Goal: Task Accomplishment & Management: Manage account settings

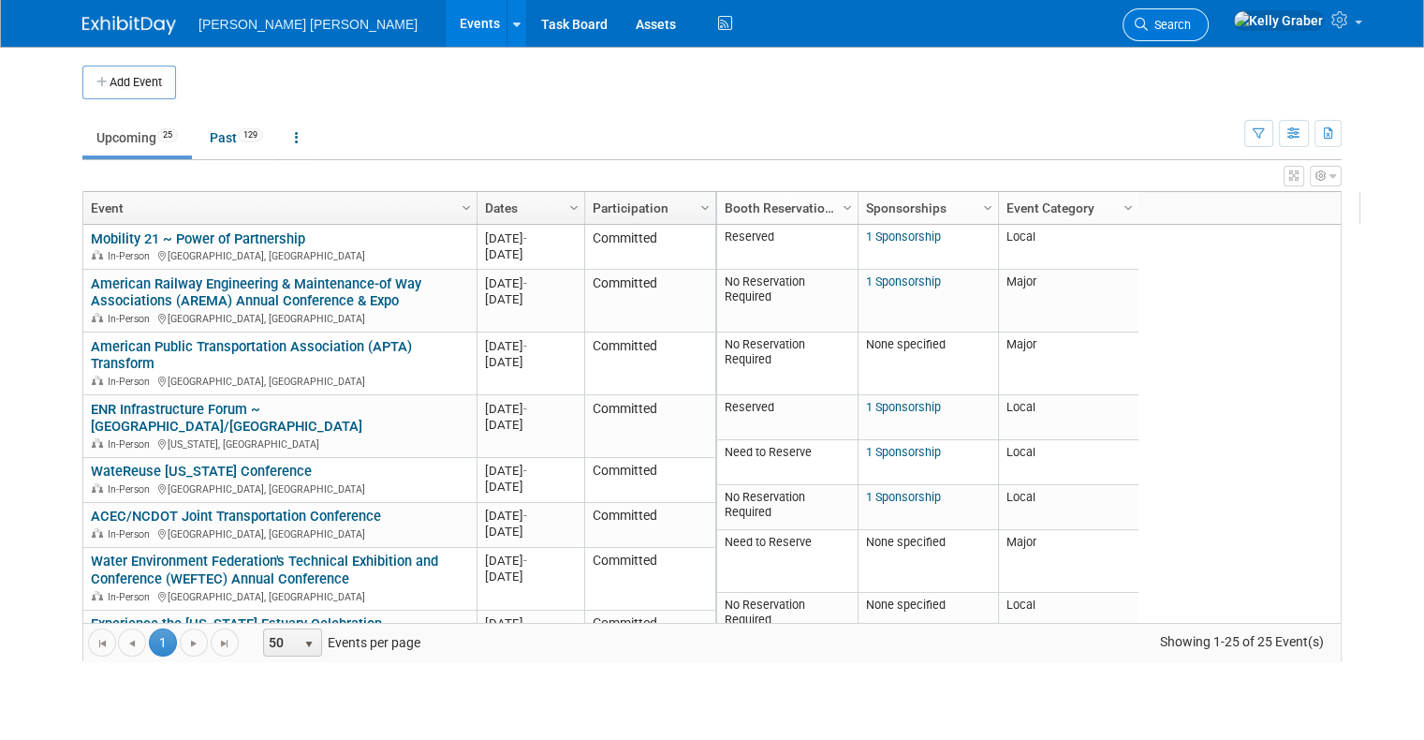
click at [1209, 32] on link "Search" at bounding box center [1166, 24] width 86 height 33
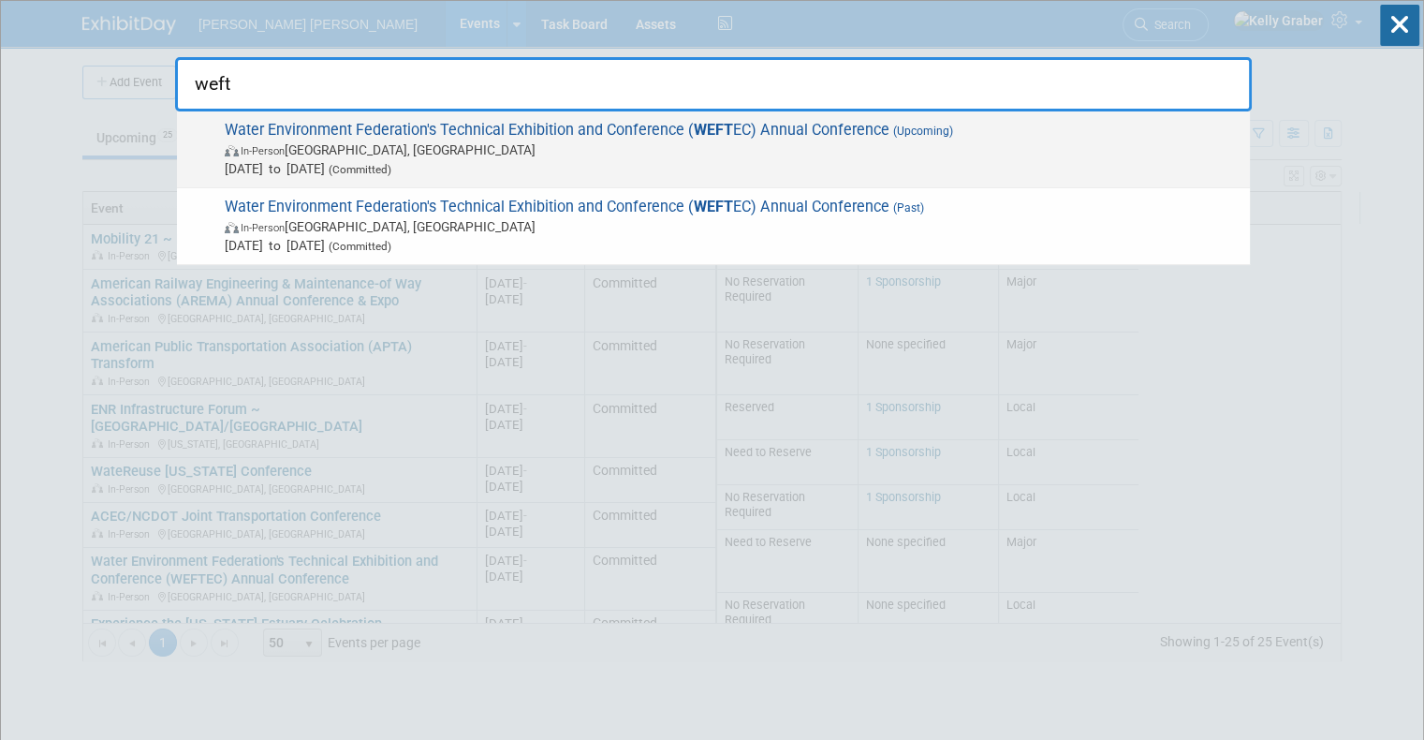
type input "weft"
click at [603, 150] on span "In-Person [GEOGRAPHIC_DATA], [GEOGRAPHIC_DATA]" at bounding box center [733, 149] width 1016 height 19
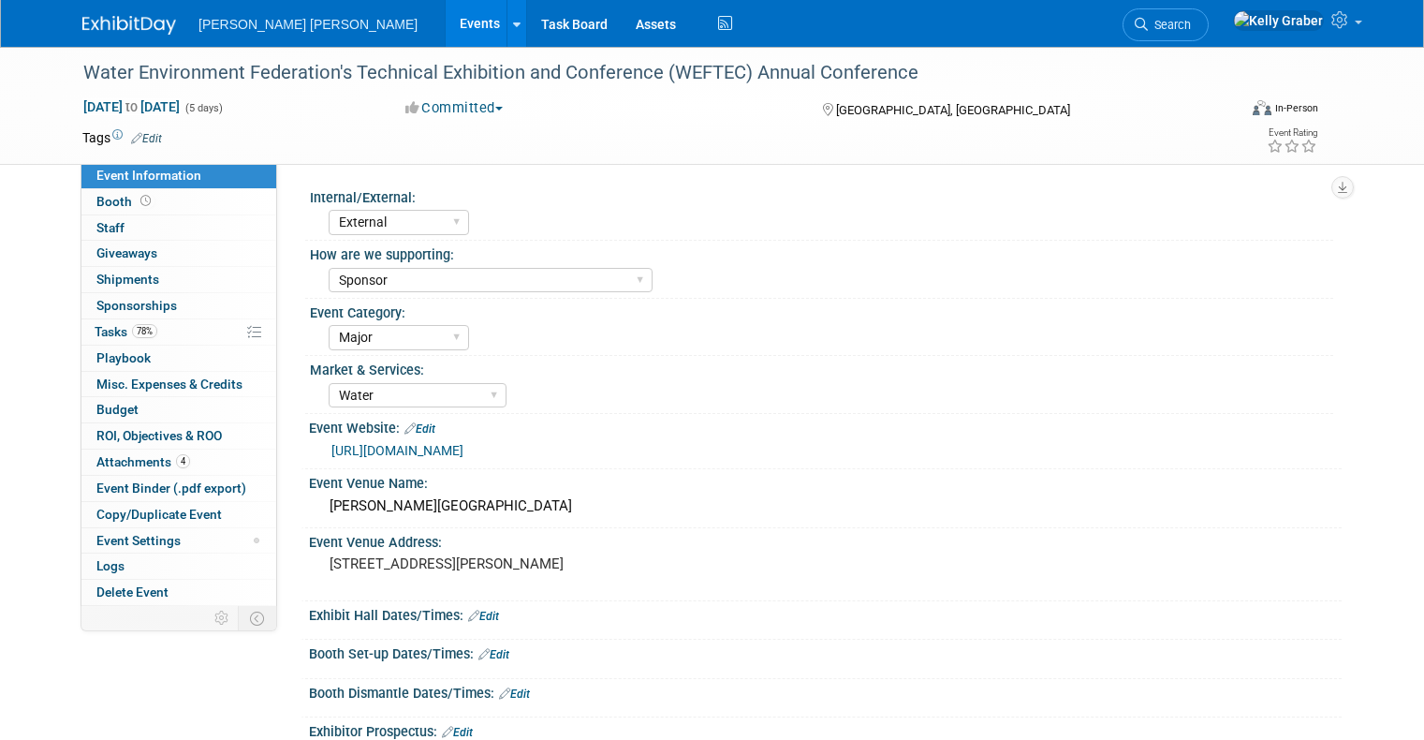
select select "External"
select select "Sponsor"
select select "Major"
select select "Water"
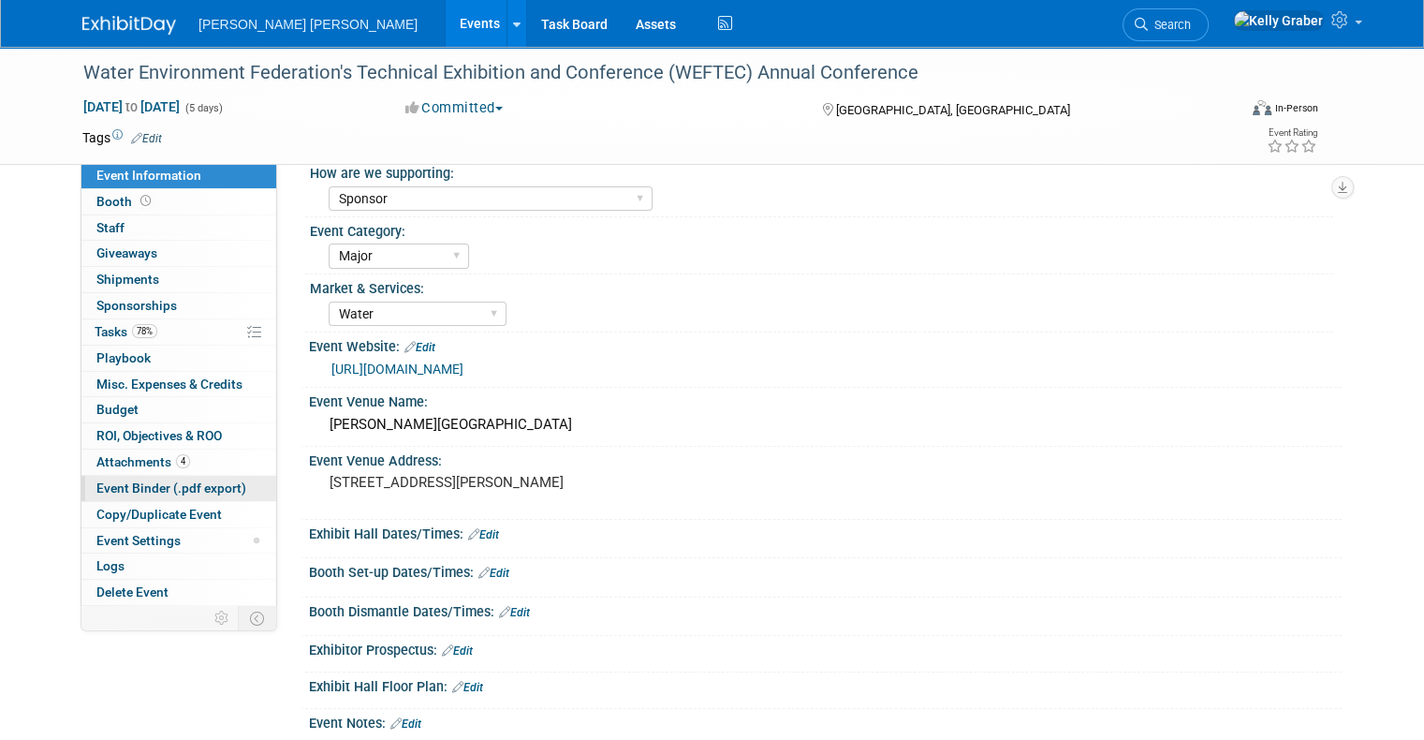
scroll to position [281, 0]
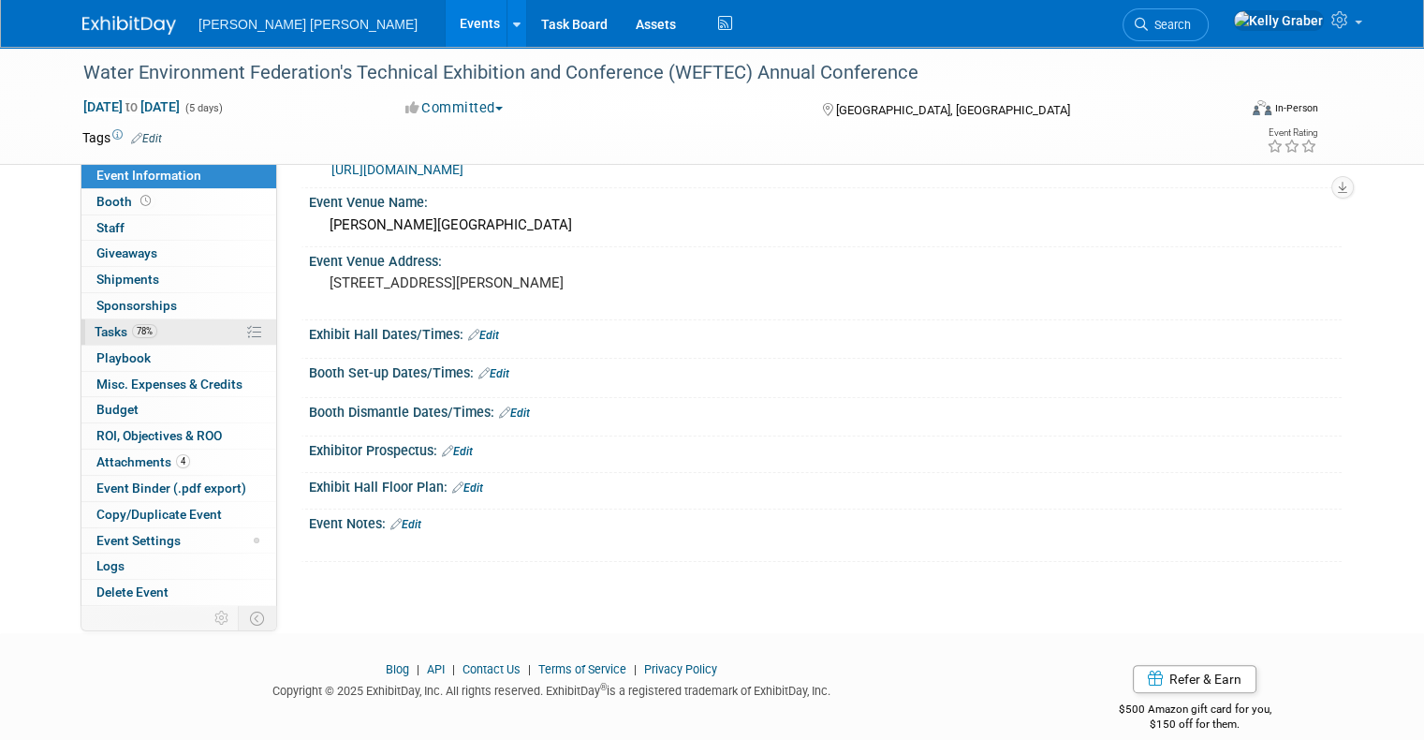
click at [124, 320] on link "78% Tasks 78%" at bounding box center [178, 331] width 195 height 25
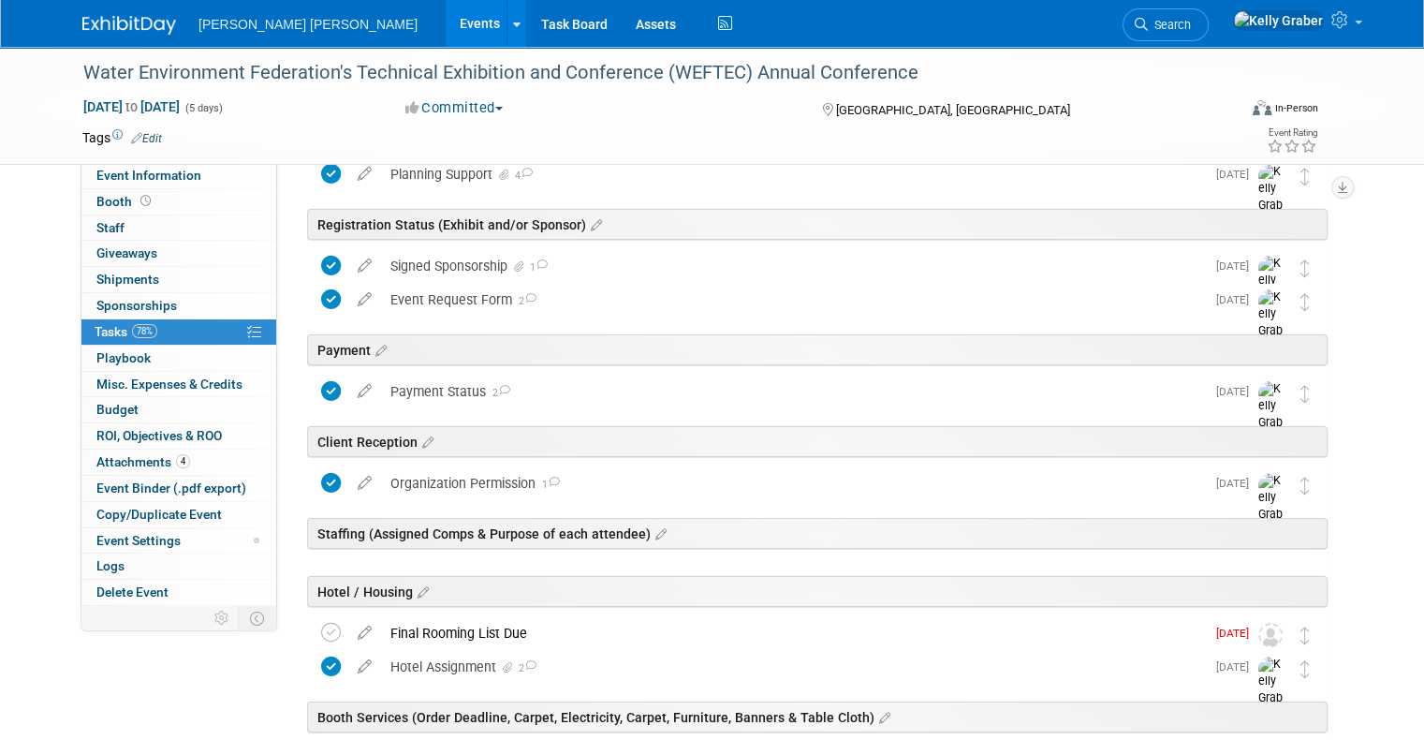
scroll to position [0, 0]
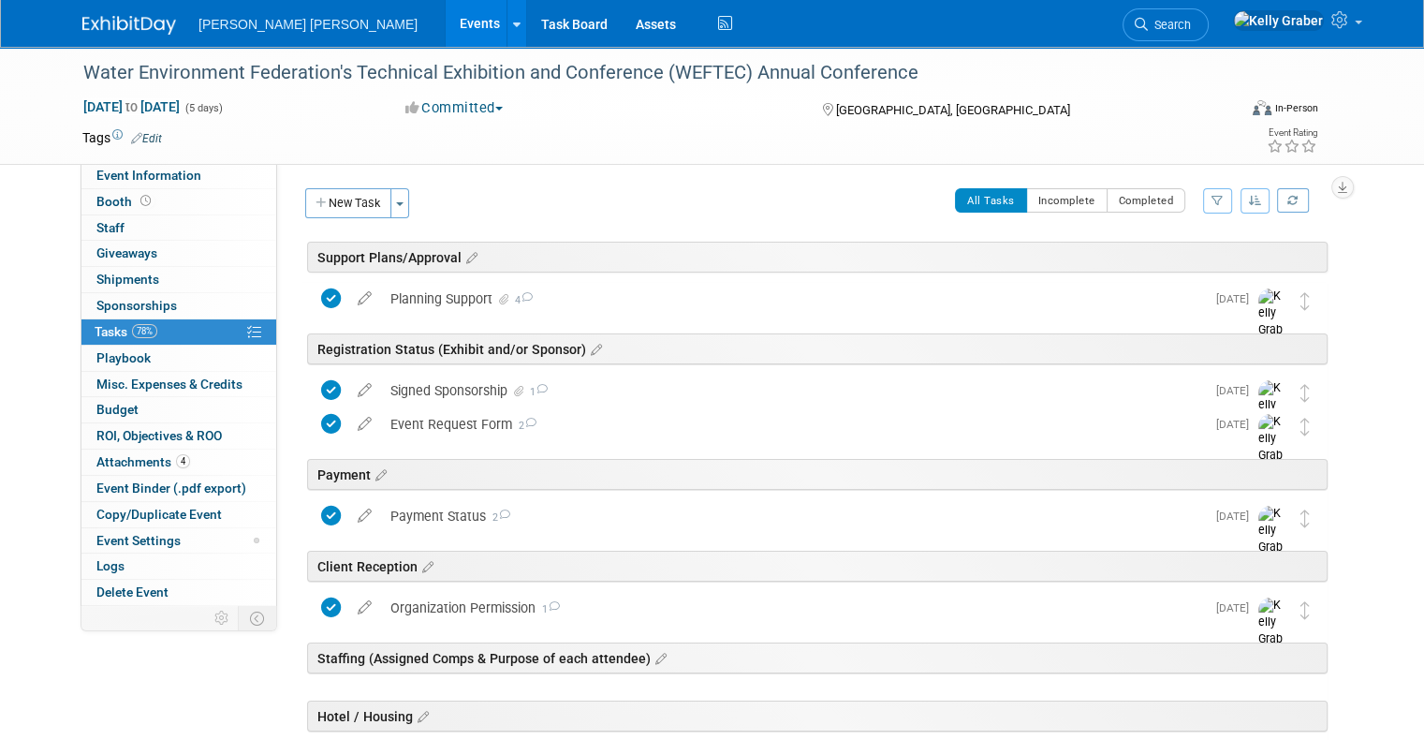
click at [367, 193] on button "New Task" at bounding box center [348, 203] width 86 height 30
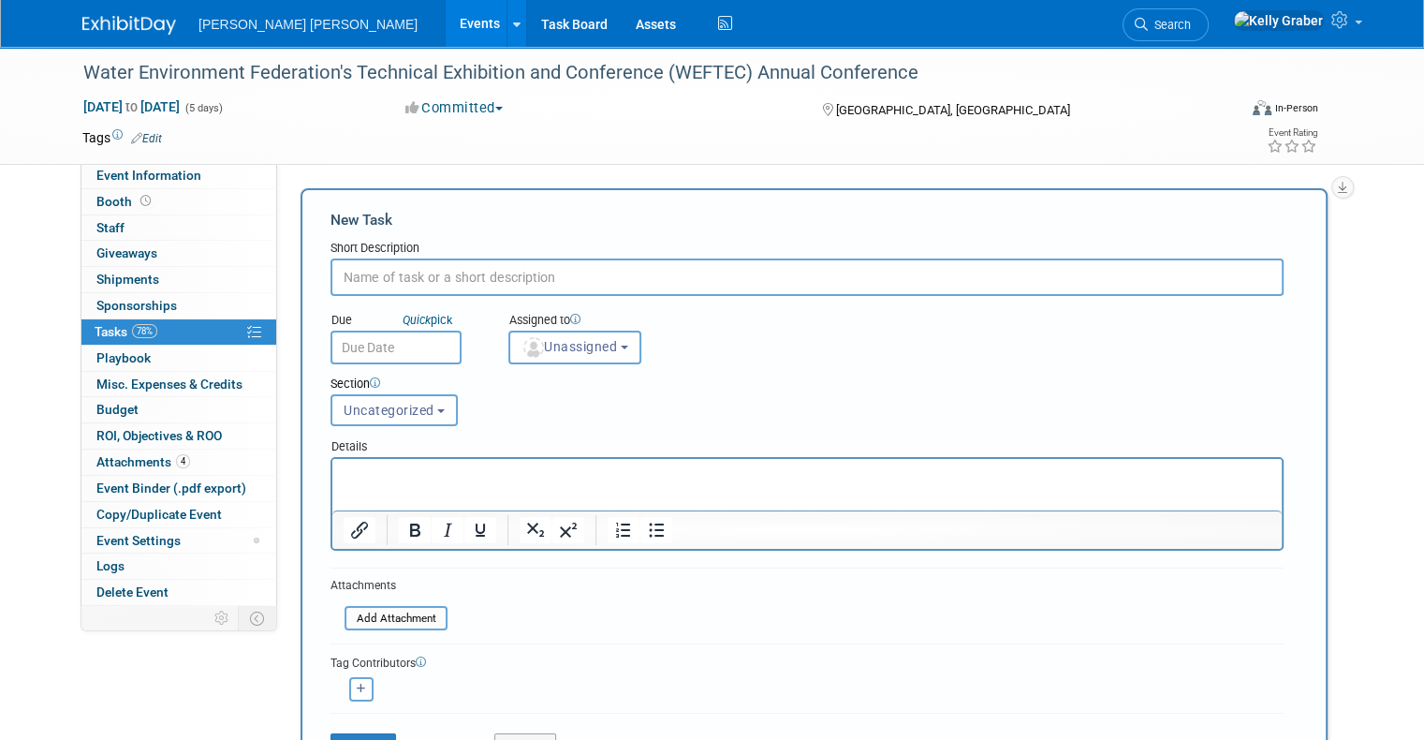
drag, startPoint x: 442, startPoint y: 283, endPoint x: 446, endPoint y: 271, distance: 12.7
click at [442, 282] on input "text" at bounding box center [807, 276] width 953 height 37
type input "Social Graphic"
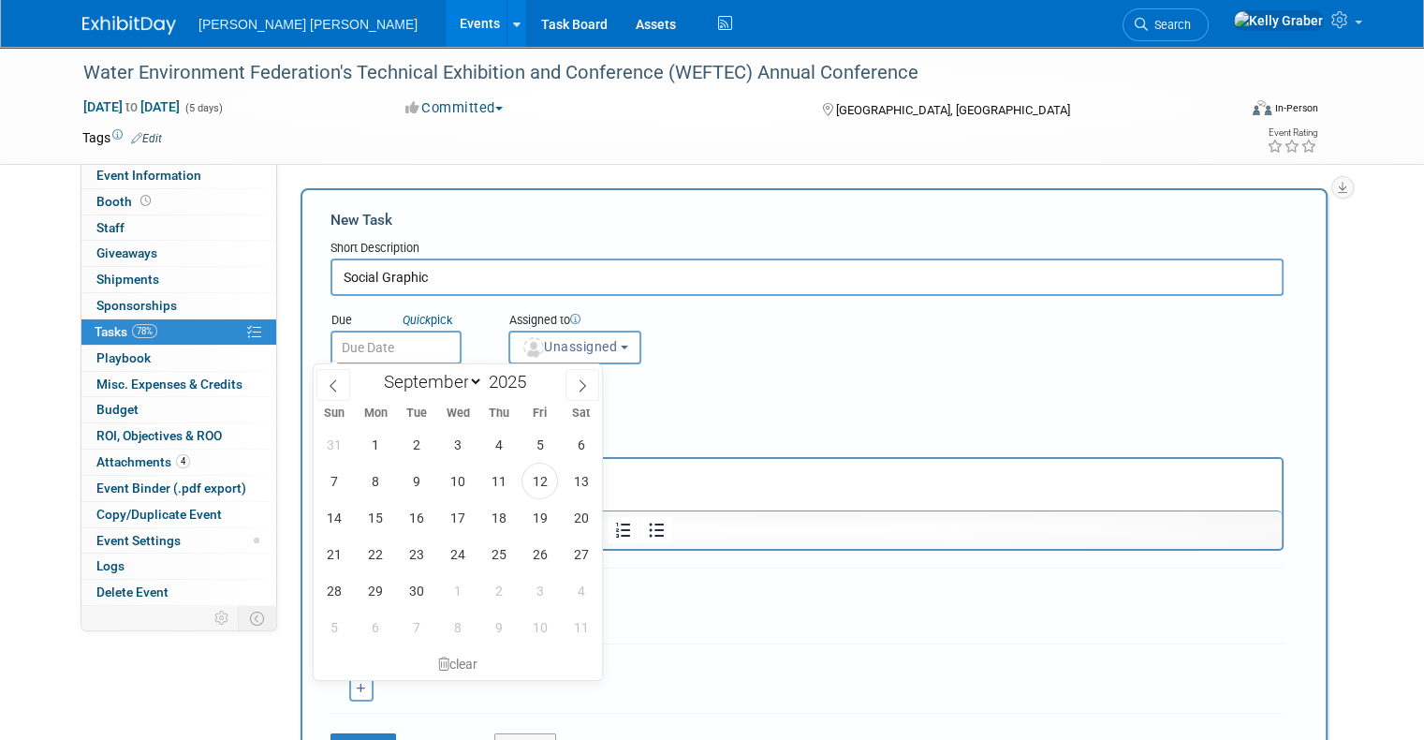
click at [378, 342] on input "text" at bounding box center [396, 348] width 131 height 34
click at [457, 502] on span "17" at bounding box center [457, 517] width 37 height 37
type input "[DATE]"
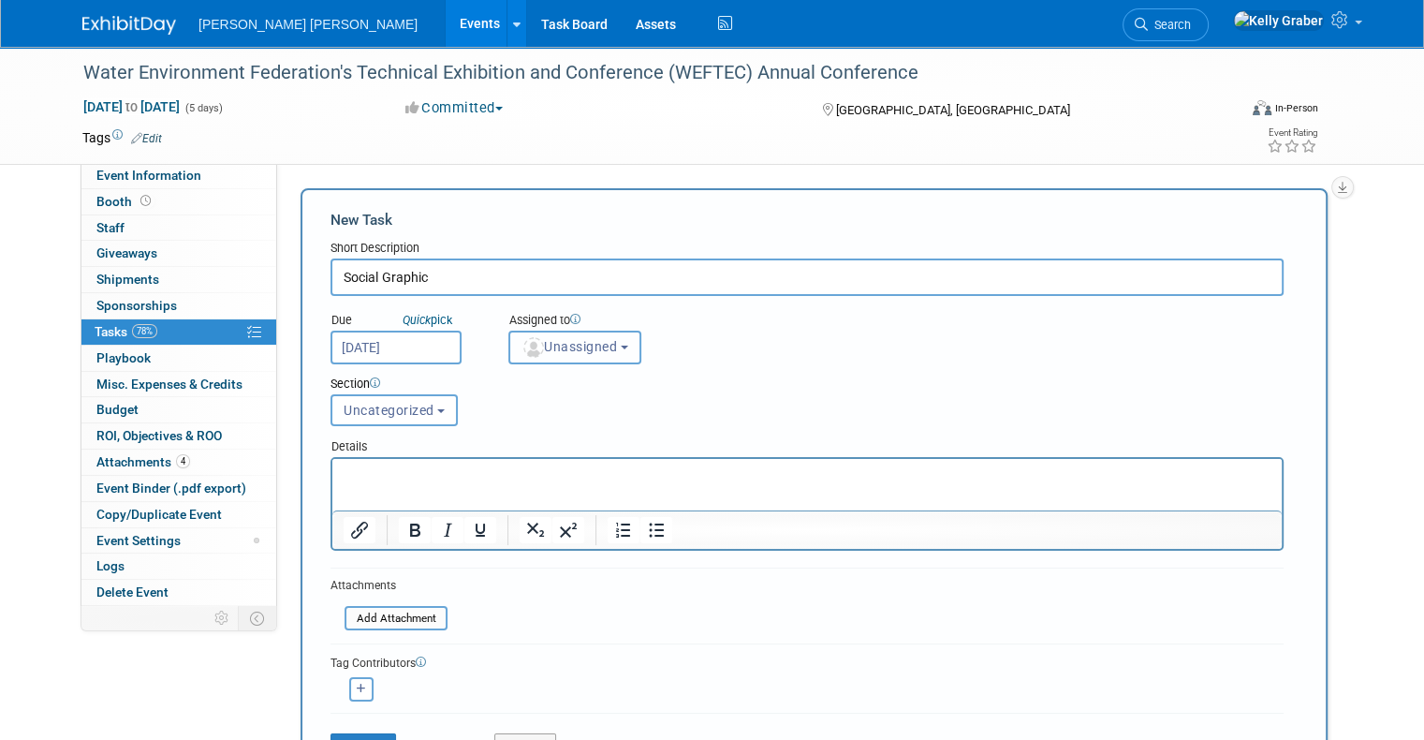
click at [534, 352] on span "Unassigned" at bounding box center [570, 346] width 96 height 15
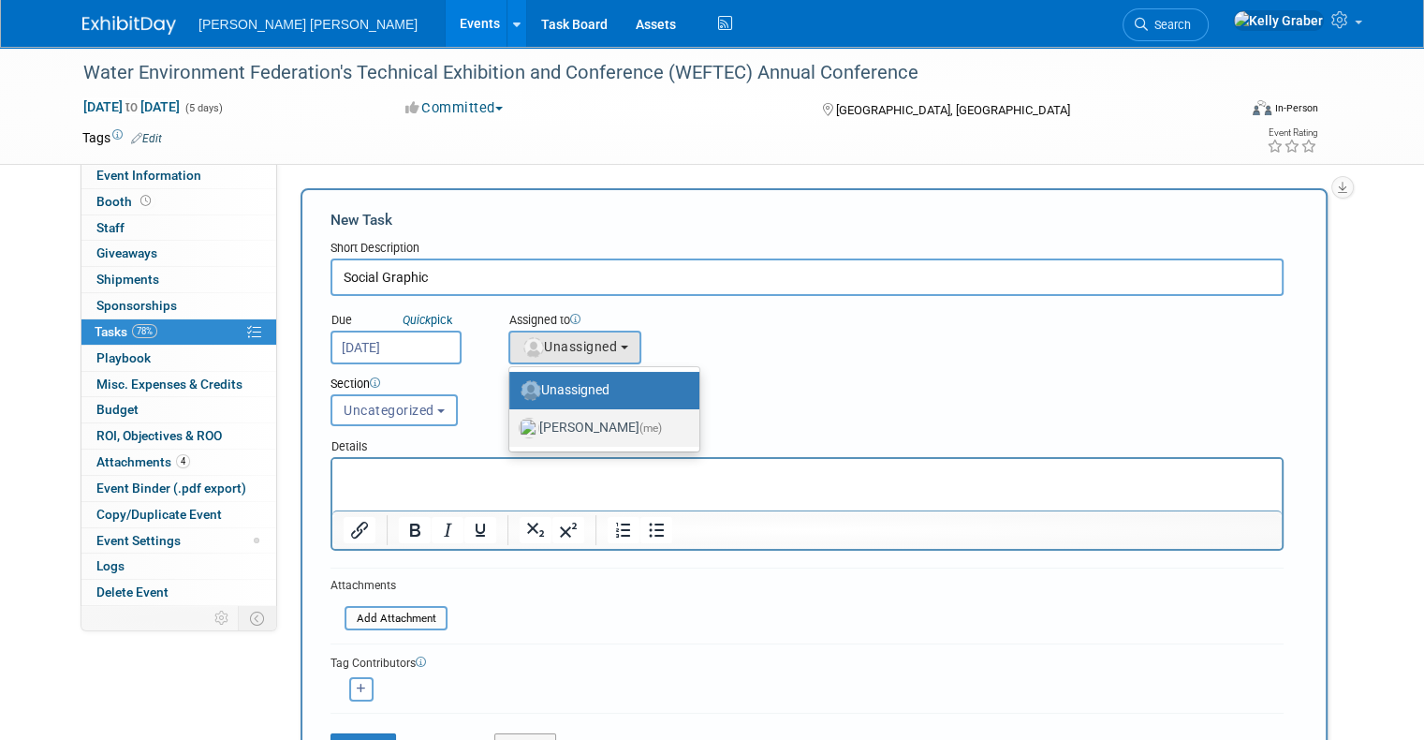
click at [536, 418] on label "[PERSON_NAME] (me)" at bounding box center [600, 428] width 162 height 30
click at [512, 419] on input "[PERSON_NAME] (me)" at bounding box center [506, 425] width 12 height 12
select select "ec37184c-c01f-4f21-939d-fe7fd02e2e7e"
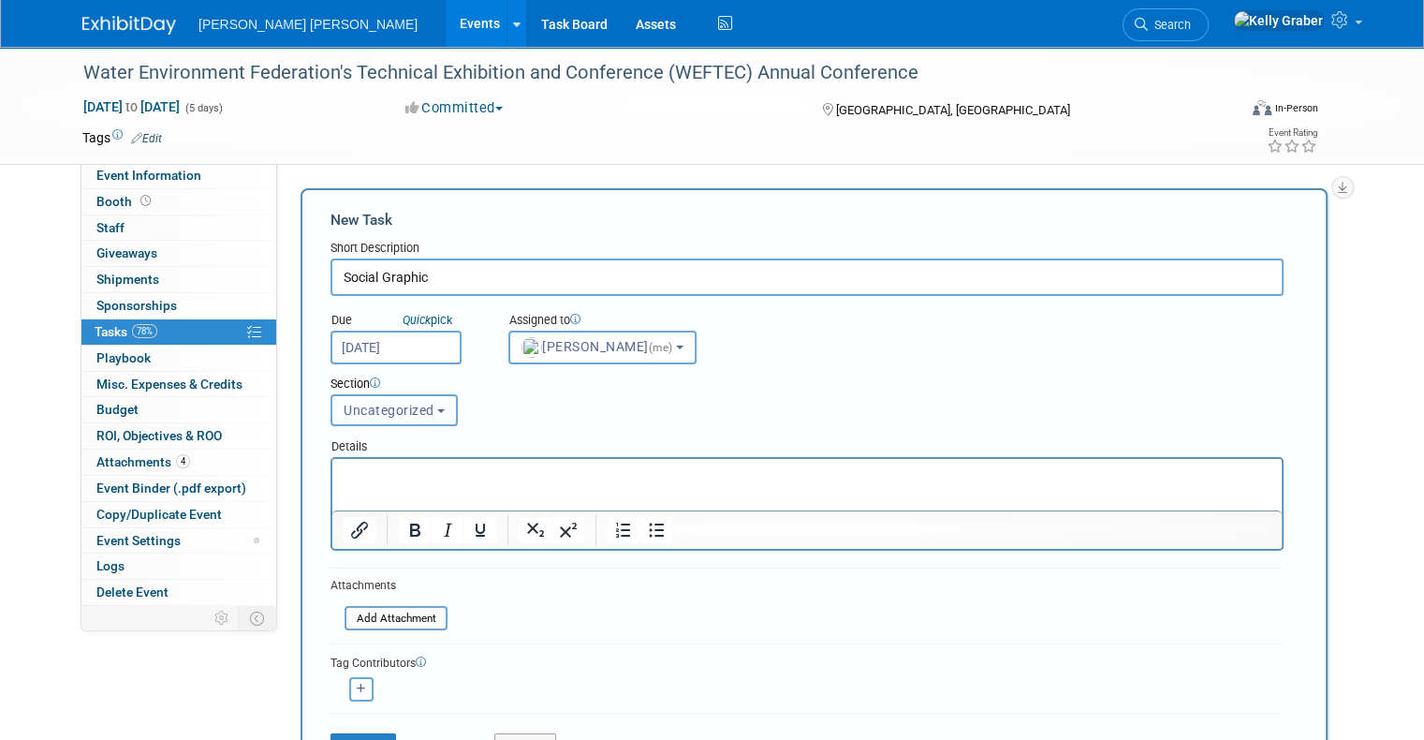
click at [377, 419] on button "Uncategorized" at bounding box center [394, 410] width 127 height 32
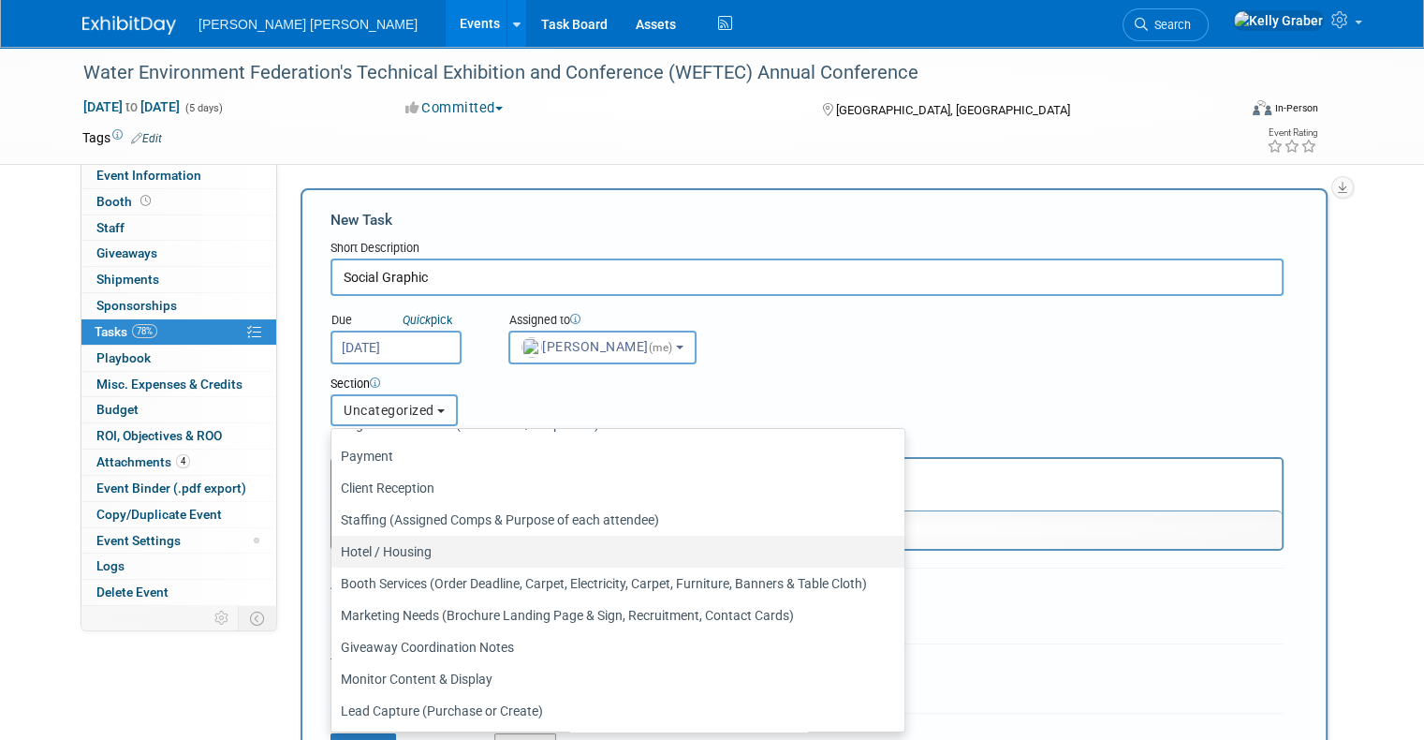
scroll to position [152, 0]
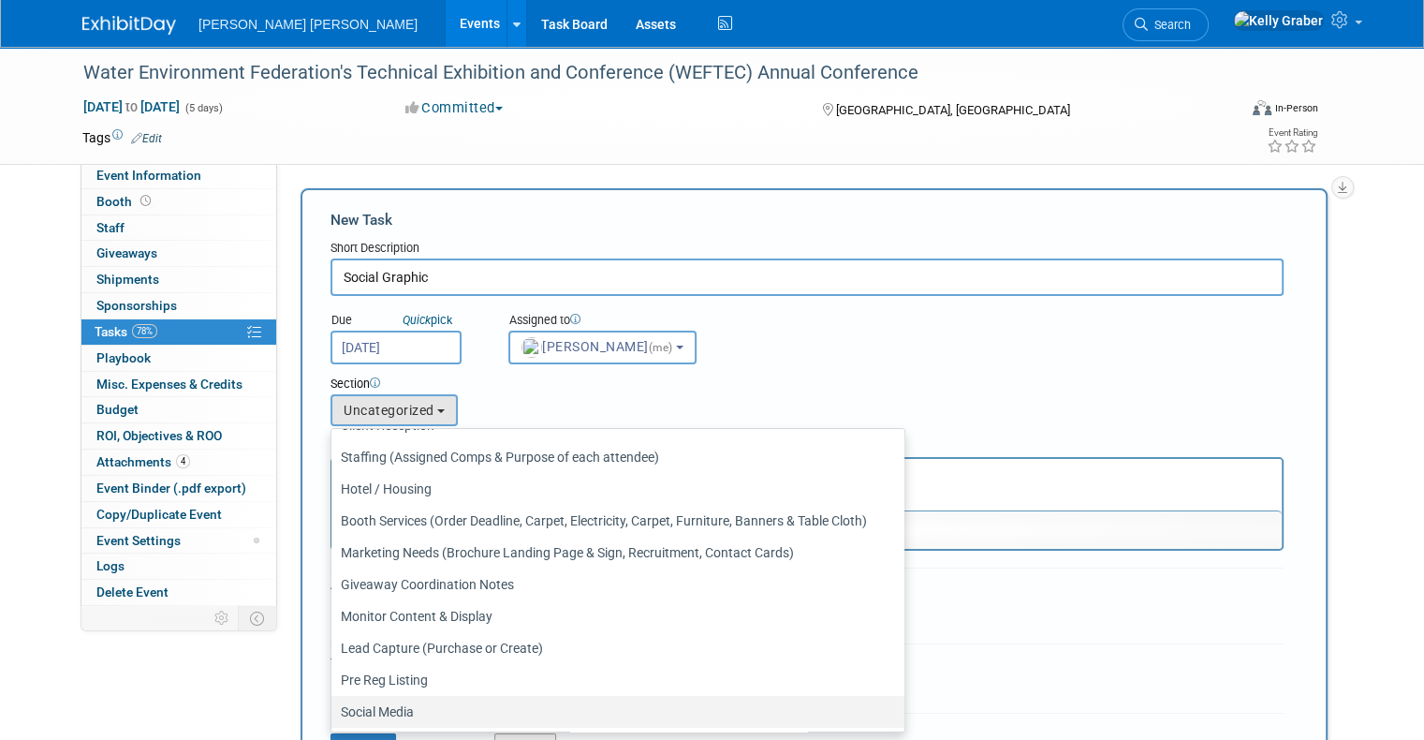
click at [375, 699] on label "Social Media" at bounding box center [613, 711] width 545 height 24
click at [334, 706] on input "Social Media" at bounding box center [328, 712] width 12 height 12
select select "11256484"
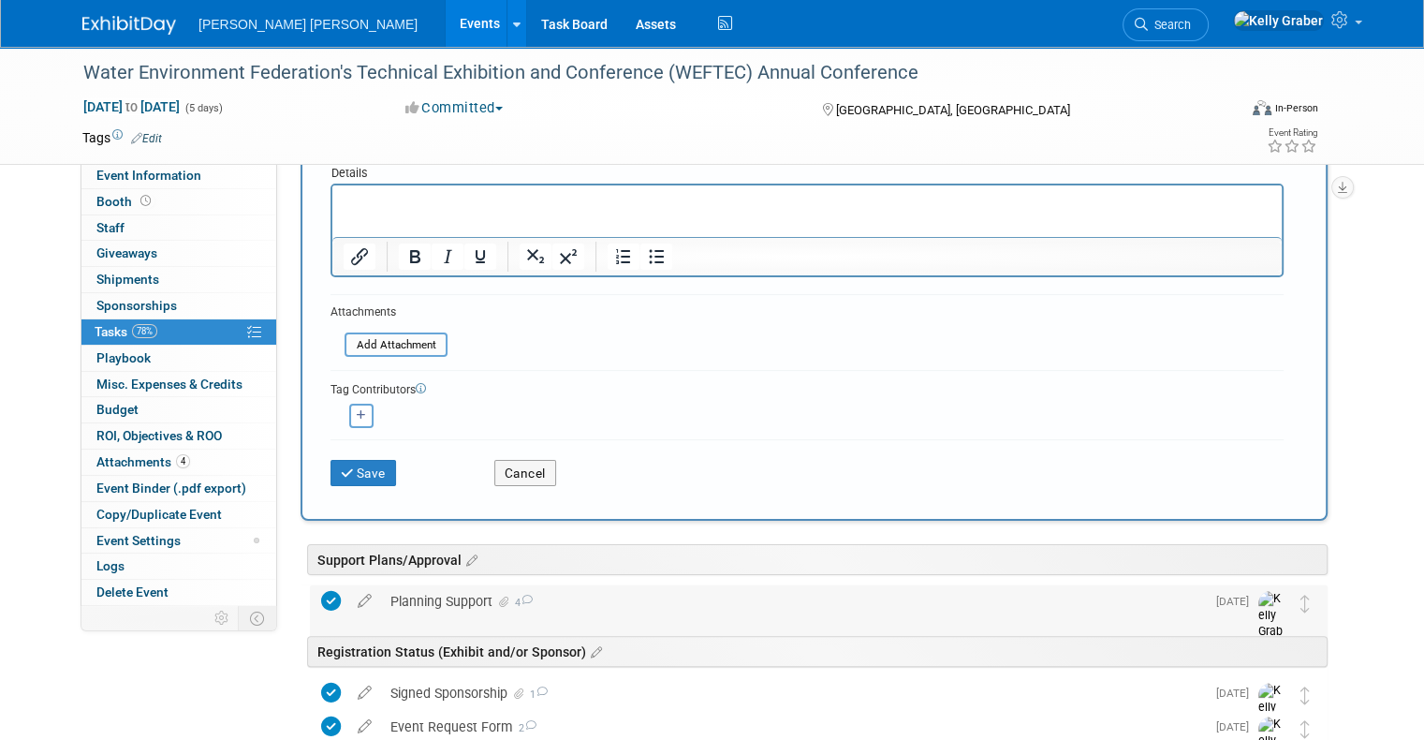
scroll to position [281, 0]
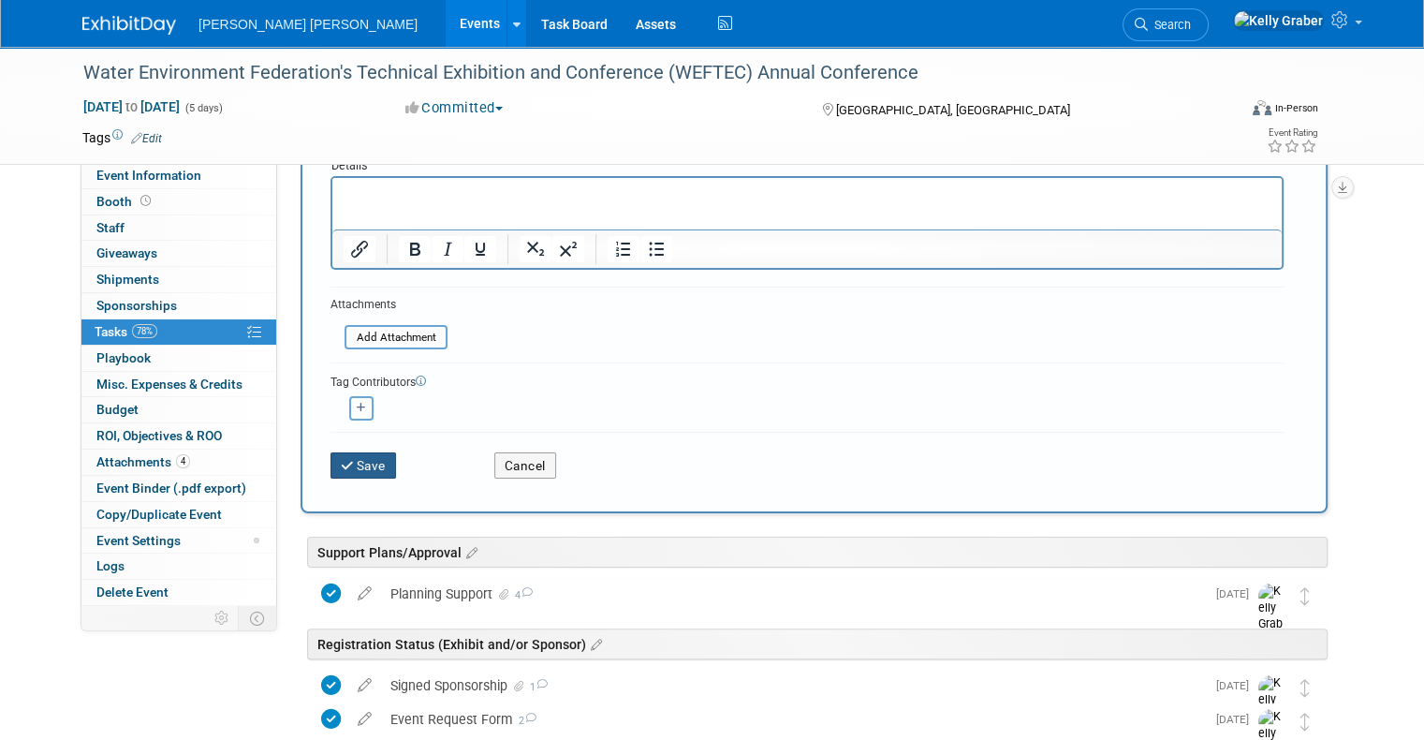
click at [351, 463] on button "Save" at bounding box center [364, 465] width 66 height 26
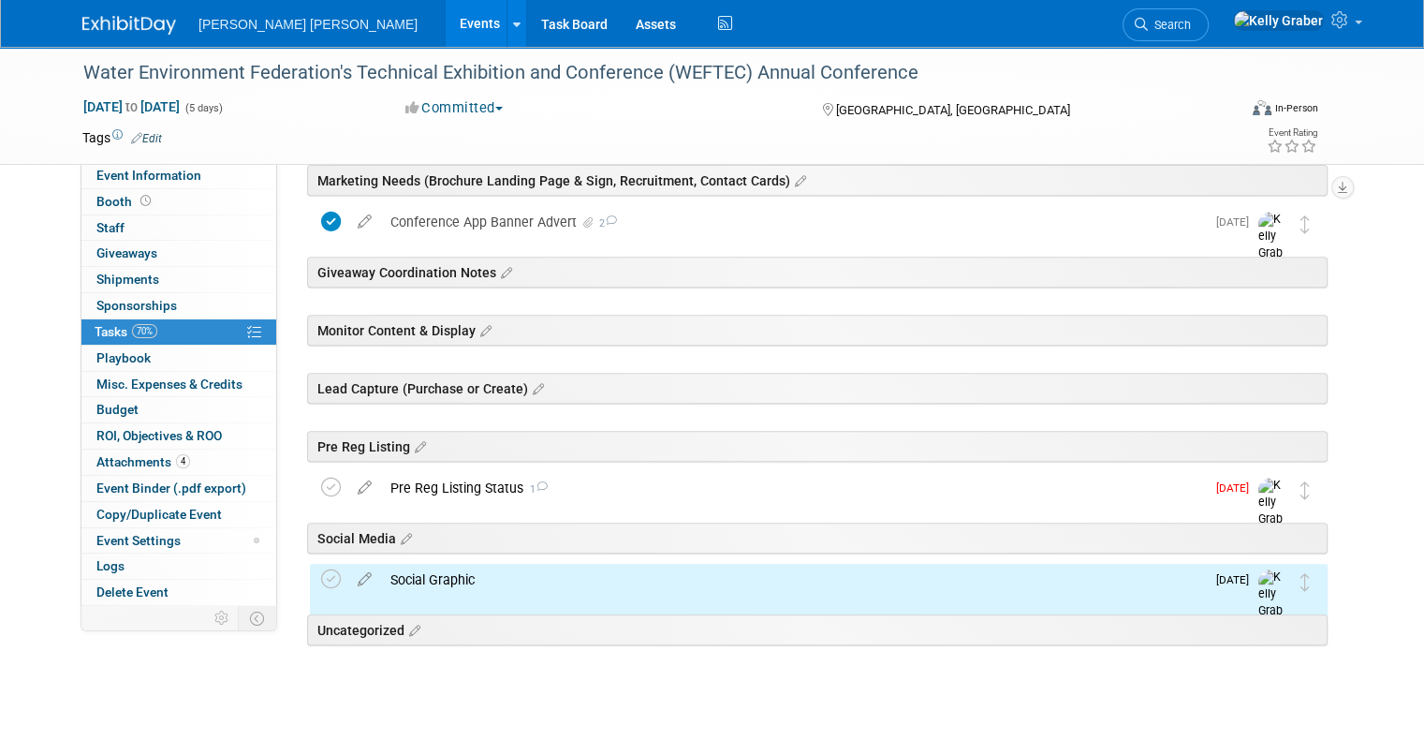
scroll to position [748, 0]
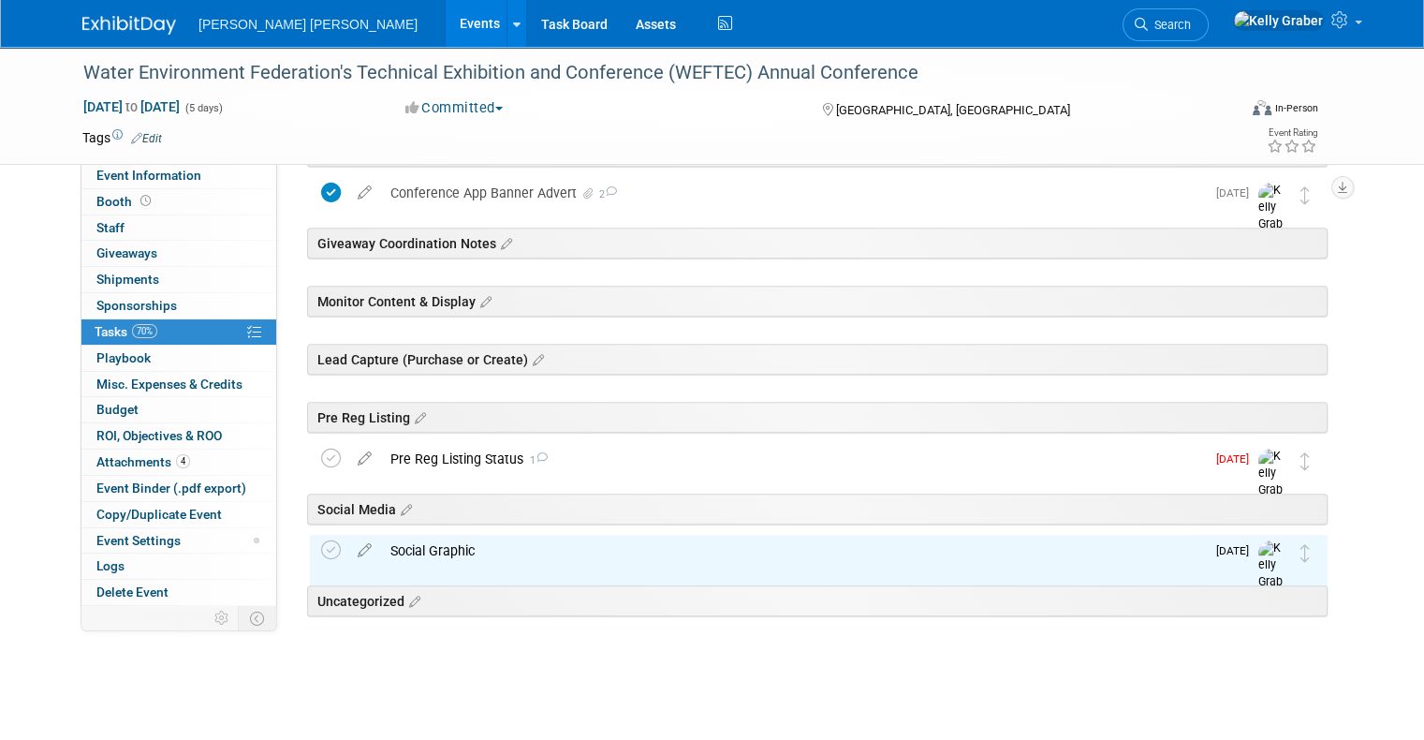
click at [454, 554] on div "Social Graphic" at bounding box center [793, 551] width 824 height 32
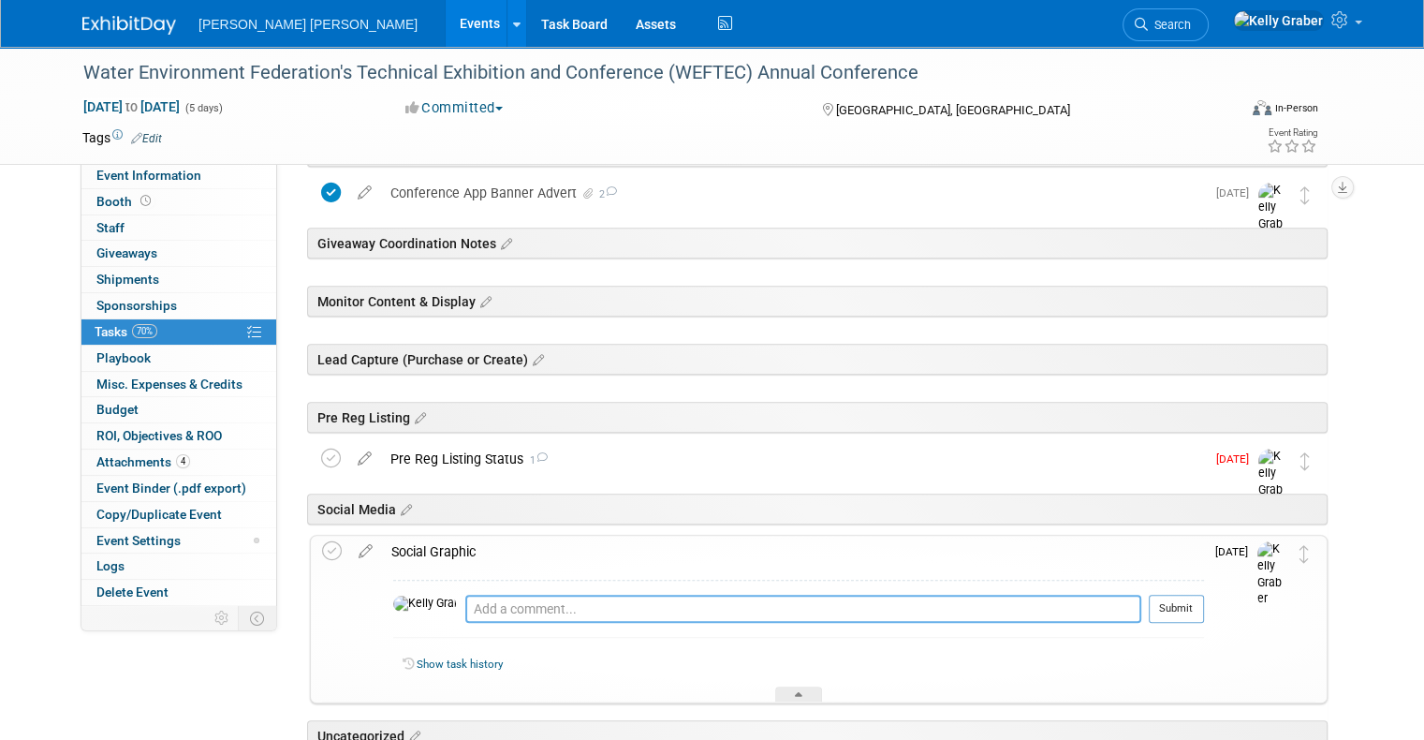
click at [465, 606] on textarea at bounding box center [803, 609] width 676 height 28
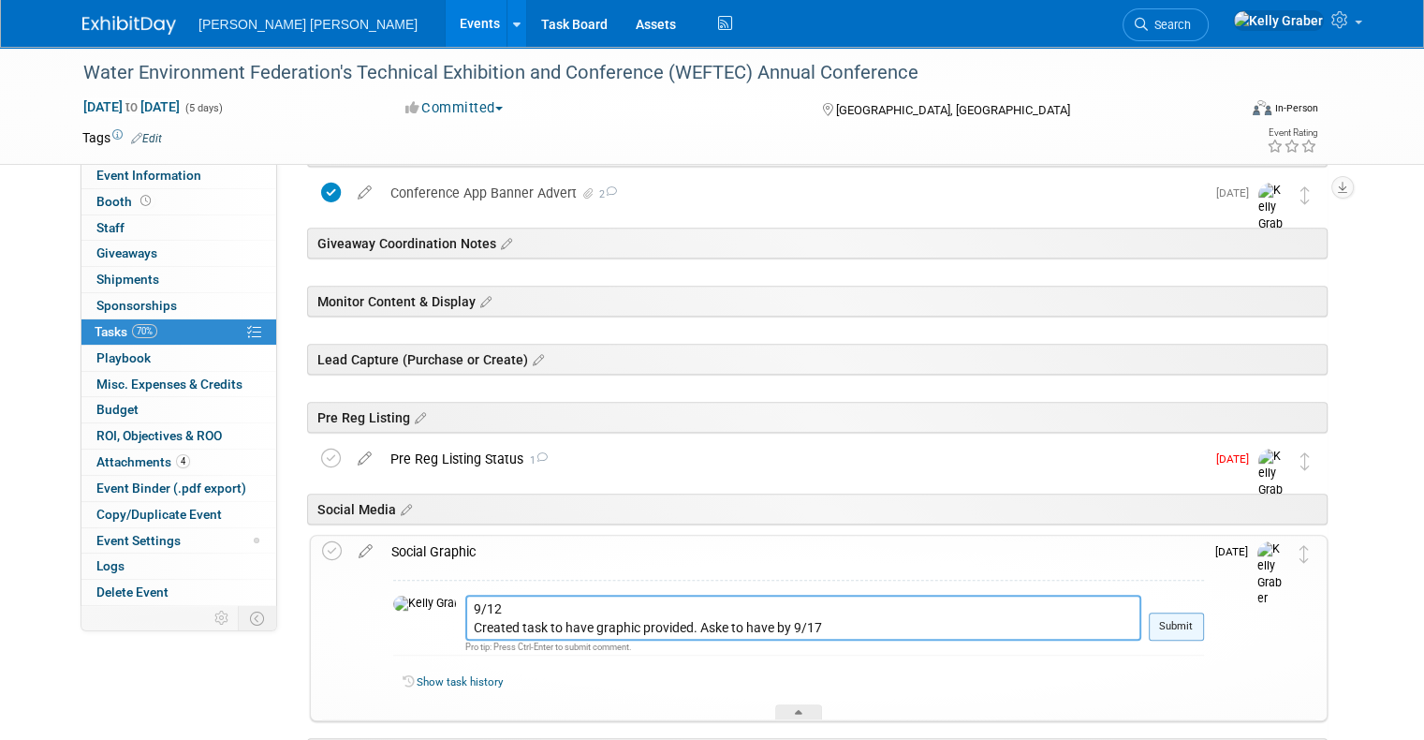
type textarea "9/12 Created task to have graphic provided. Aske to have by 9/17"
click at [1187, 626] on button "Submit" at bounding box center [1176, 626] width 55 height 28
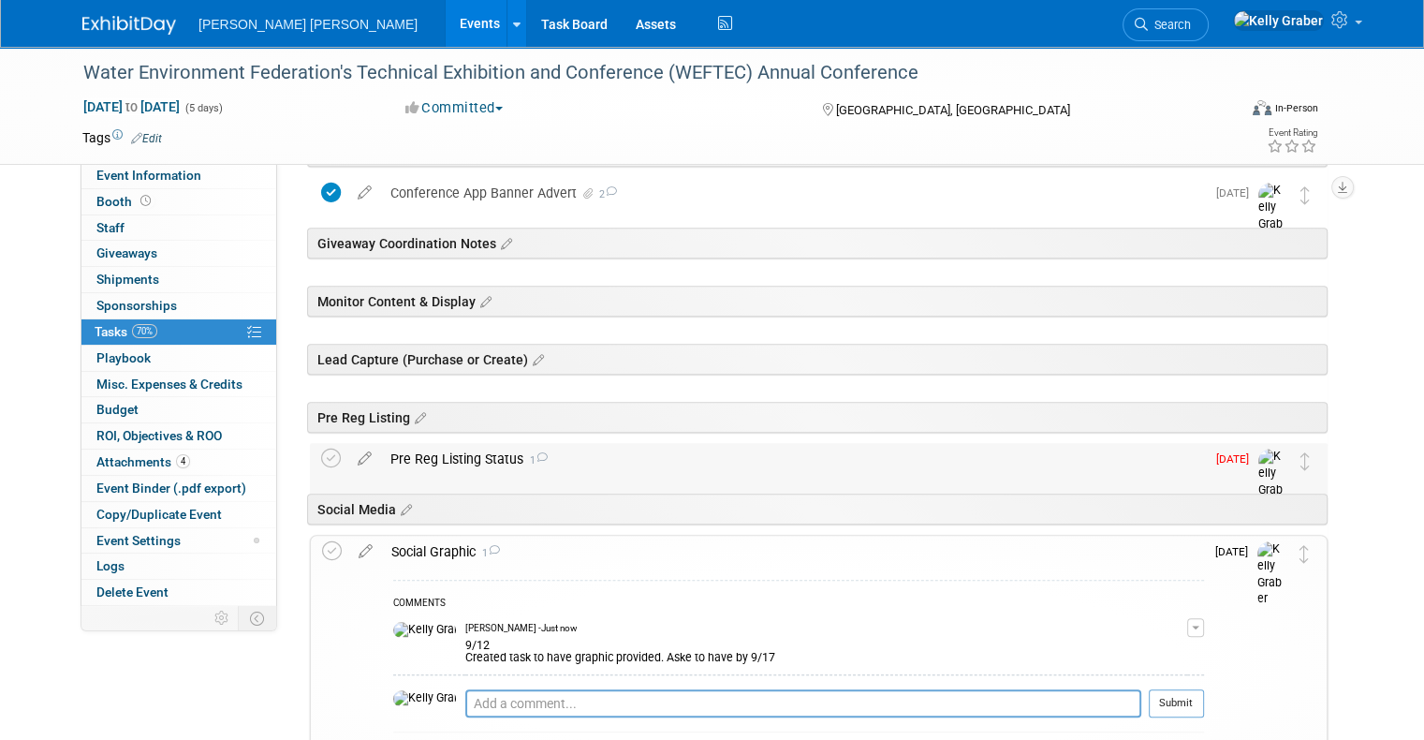
click at [415, 461] on div "Pre Reg Listing Status 1" at bounding box center [793, 459] width 824 height 32
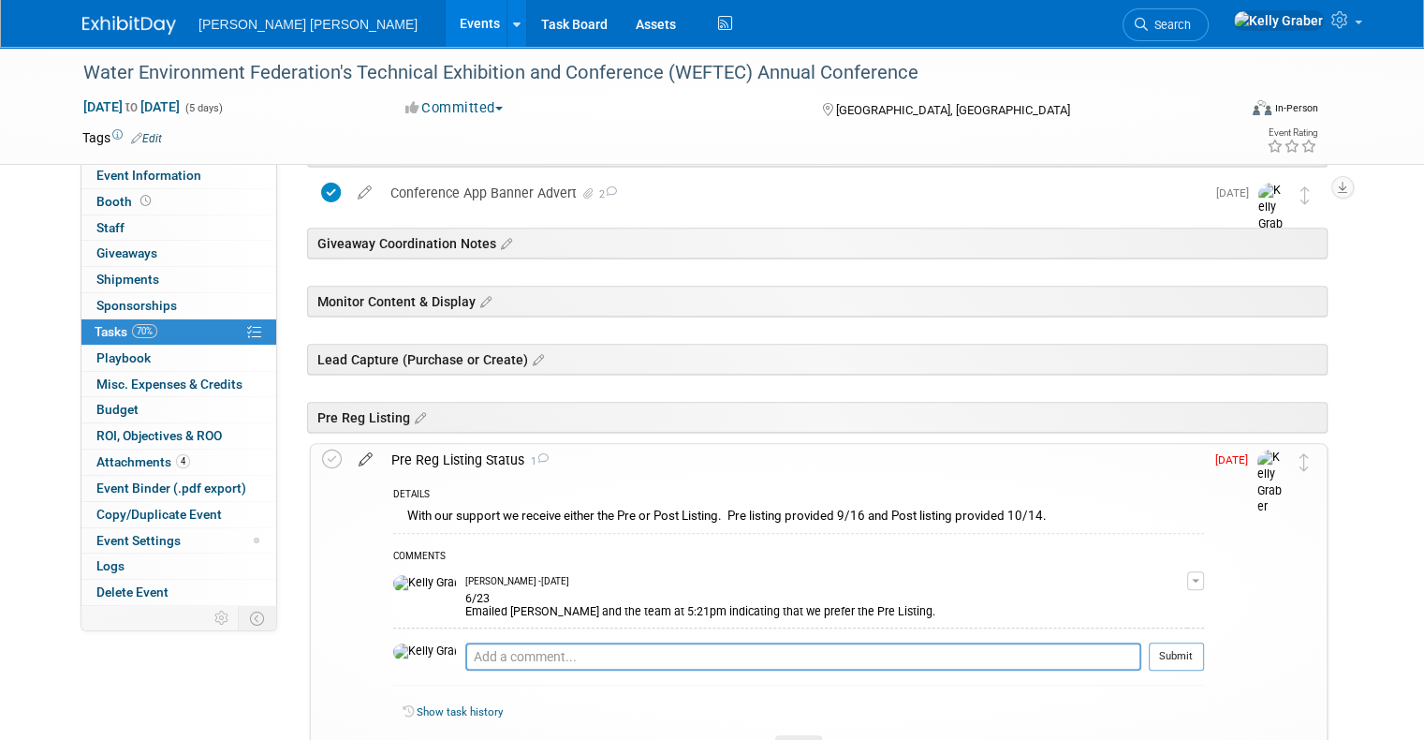
click at [351, 451] on icon at bounding box center [365, 455] width 33 height 23
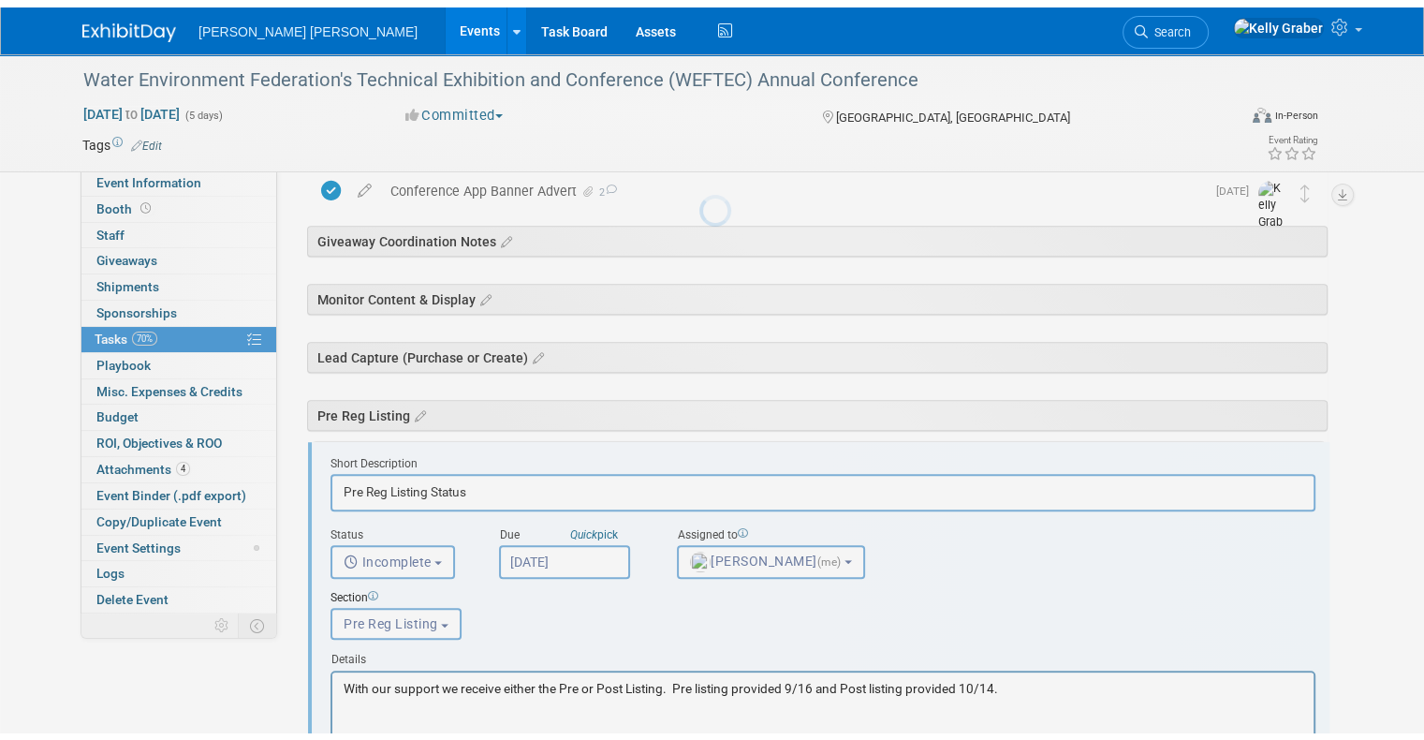
scroll to position [918, 0]
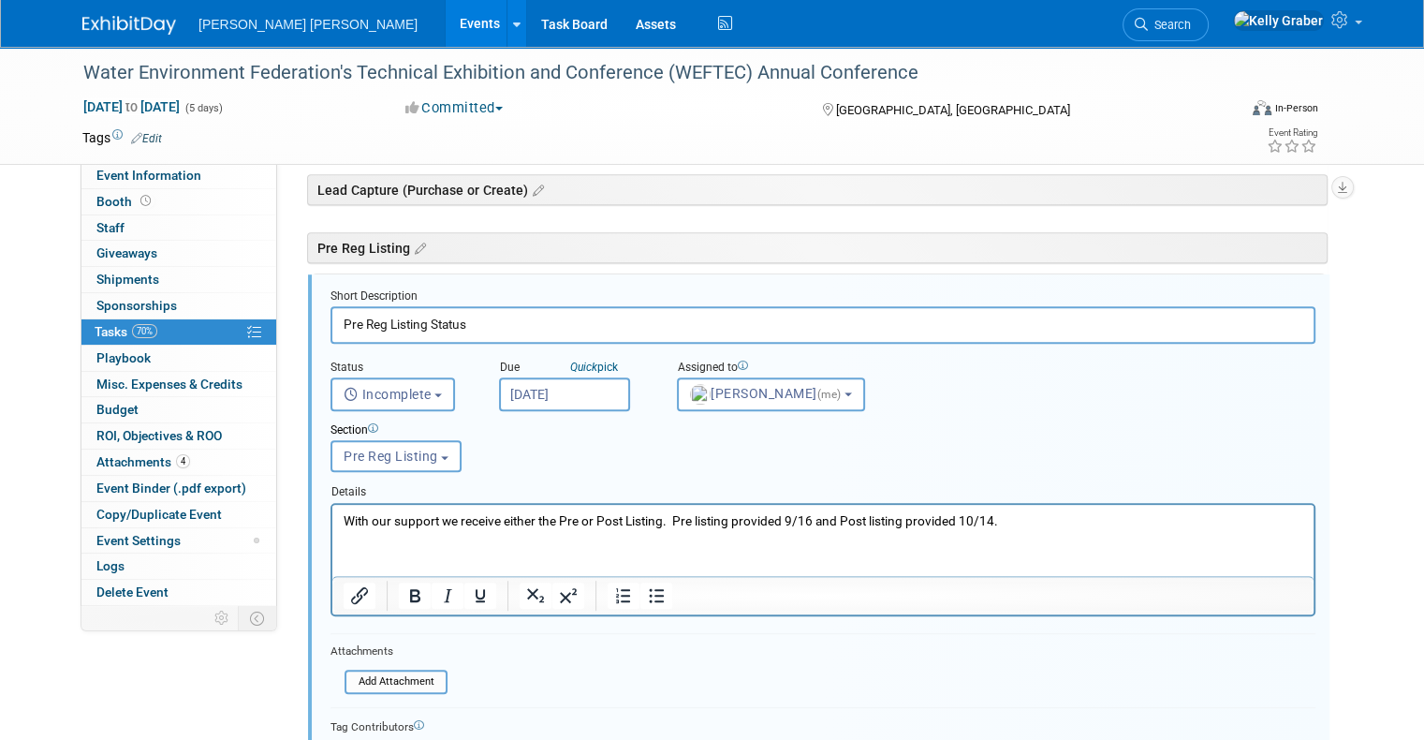
click at [563, 399] on input "[DATE]" at bounding box center [564, 394] width 131 height 34
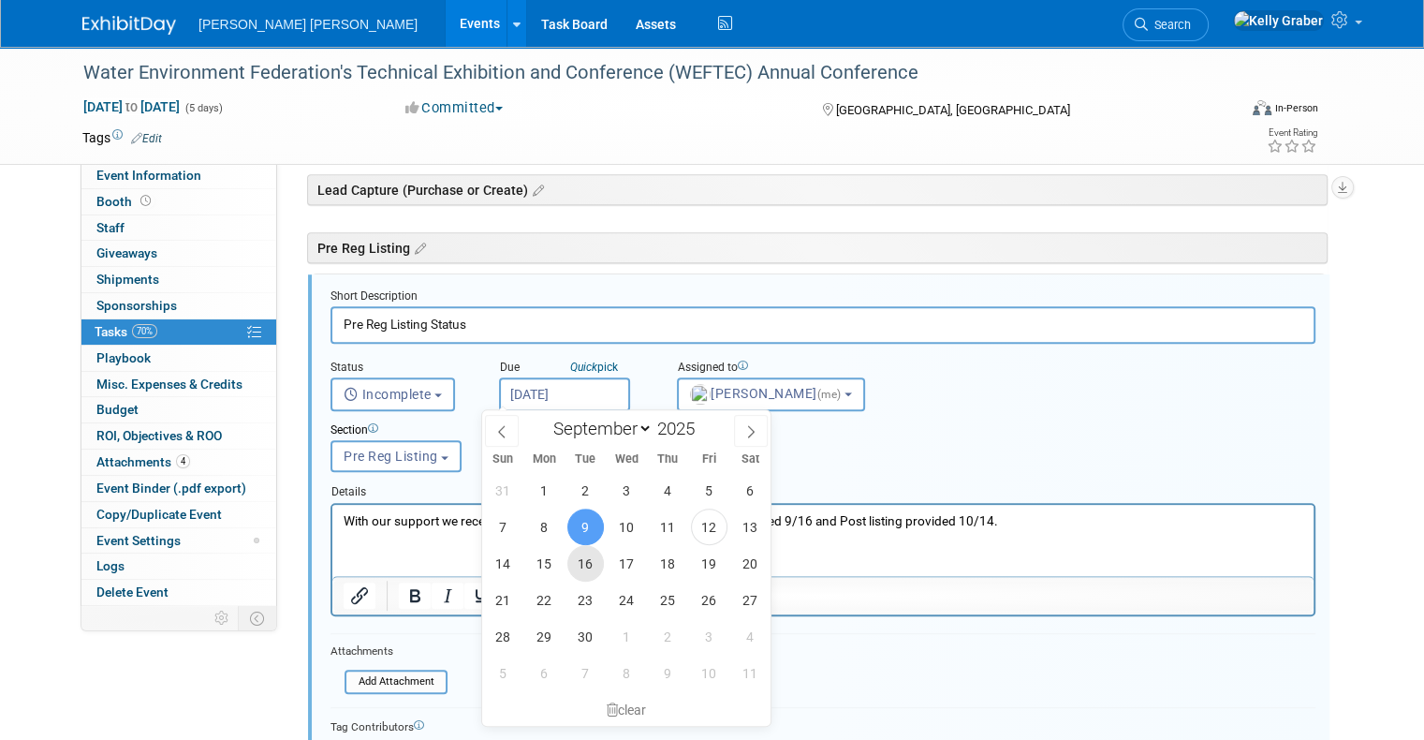
click at [588, 560] on span "16" at bounding box center [585, 563] width 37 height 37
type input "[DATE]"
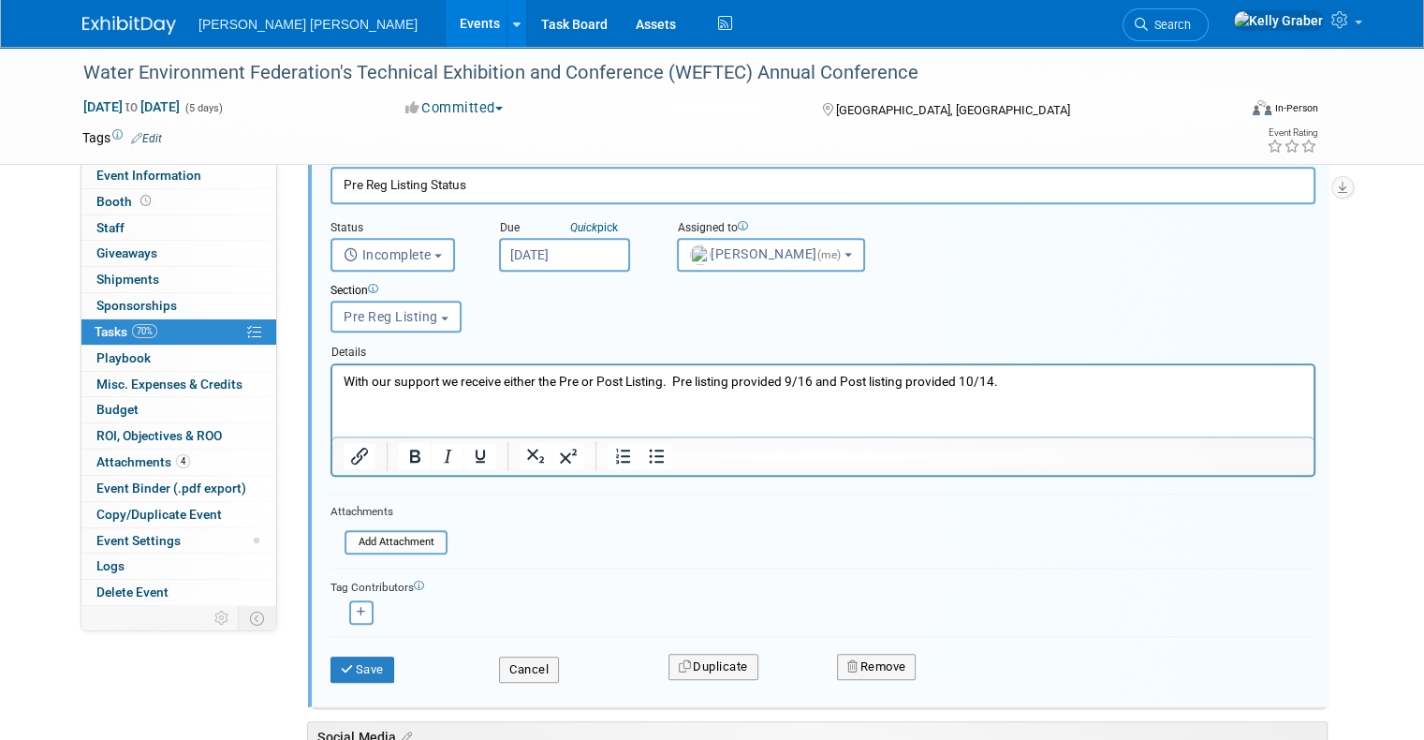
scroll to position [1198, 0]
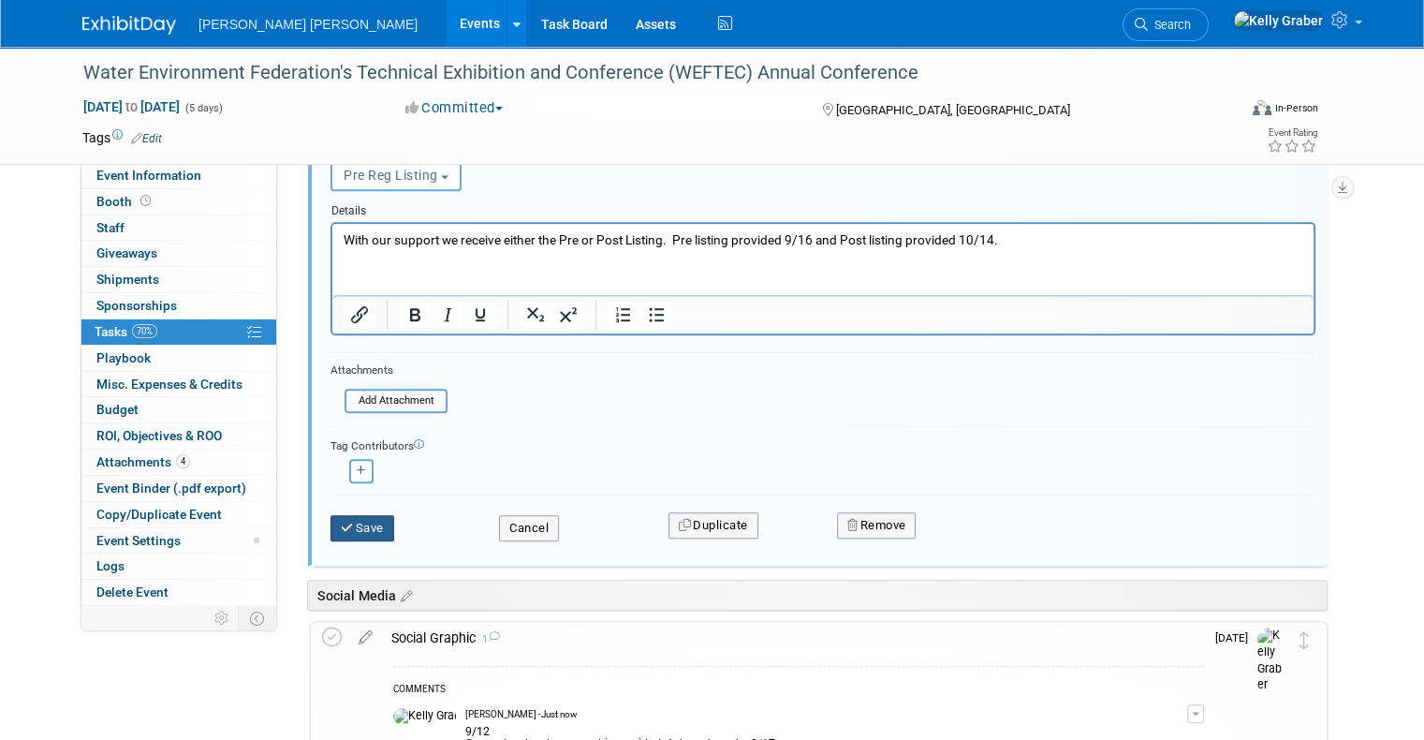
click at [343, 522] on button "Save" at bounding box center [363, 528] width 64 height 26
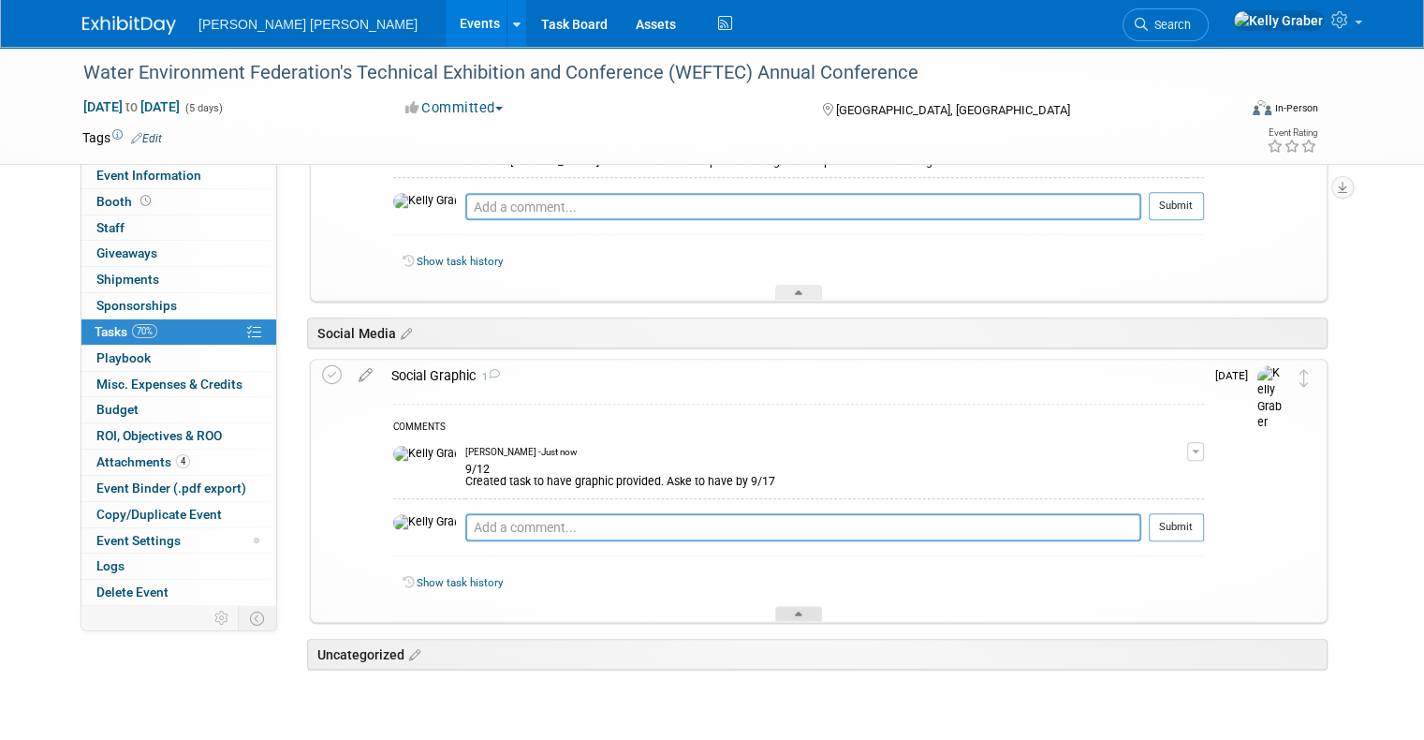
click at [796, 611] on icon at bounding box center [798, 616] width 7 height 11
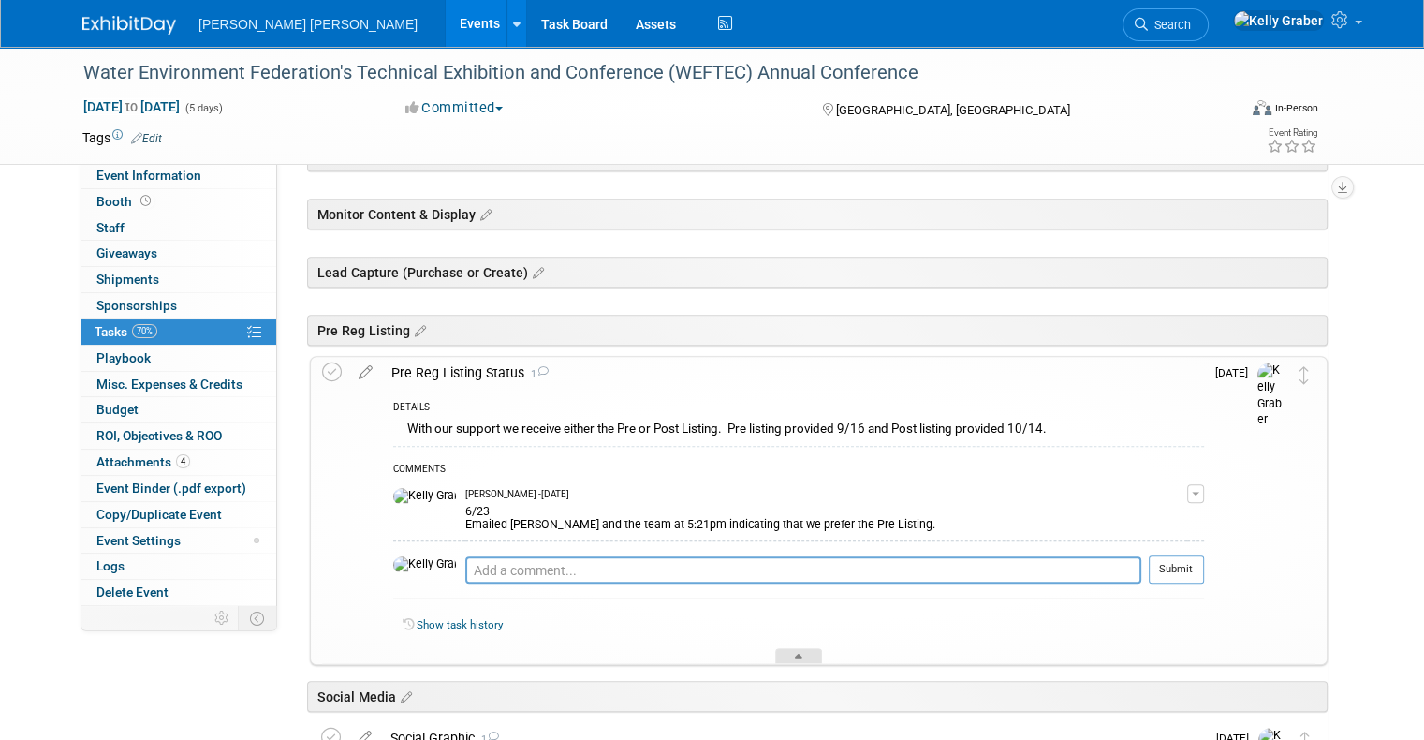
click at [780, 648] on div at bounding box center [798, 656] width 47 height 16
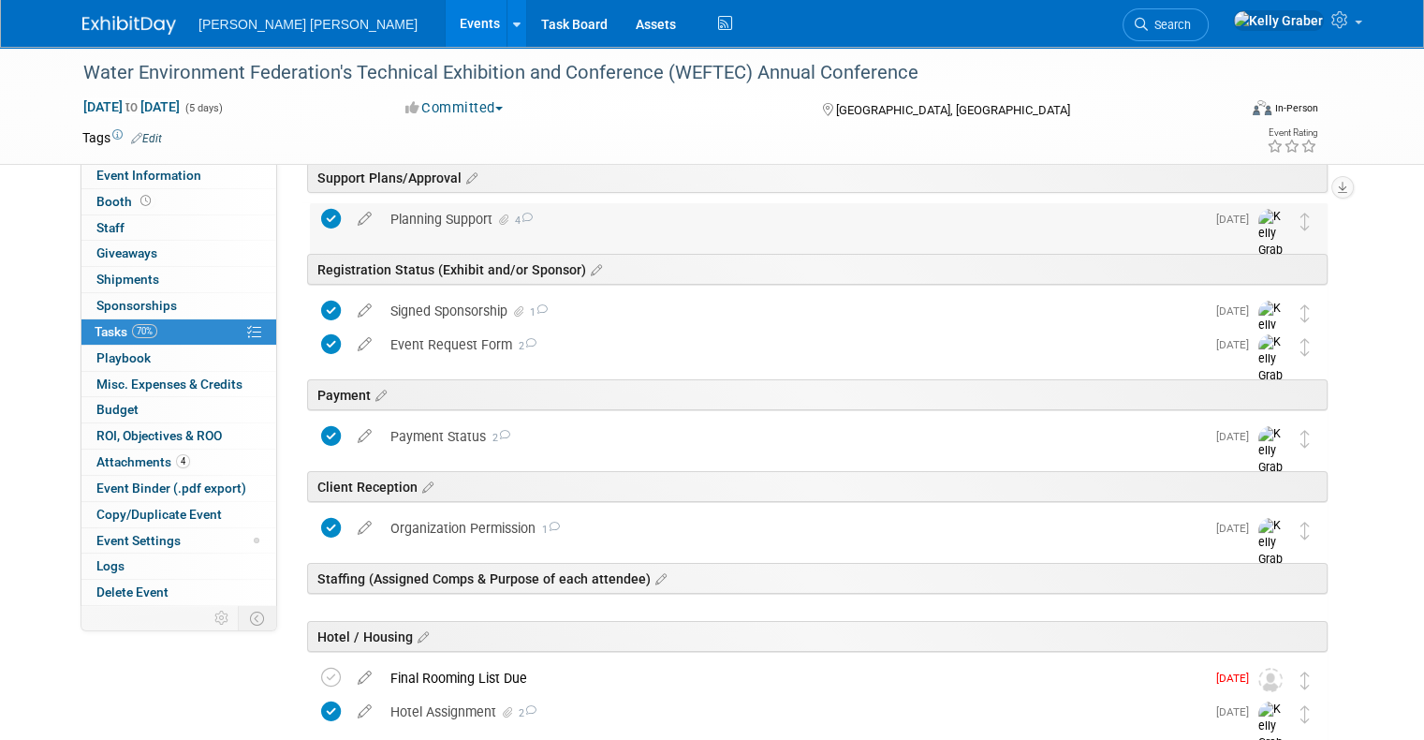
scroll to position [0, 0]
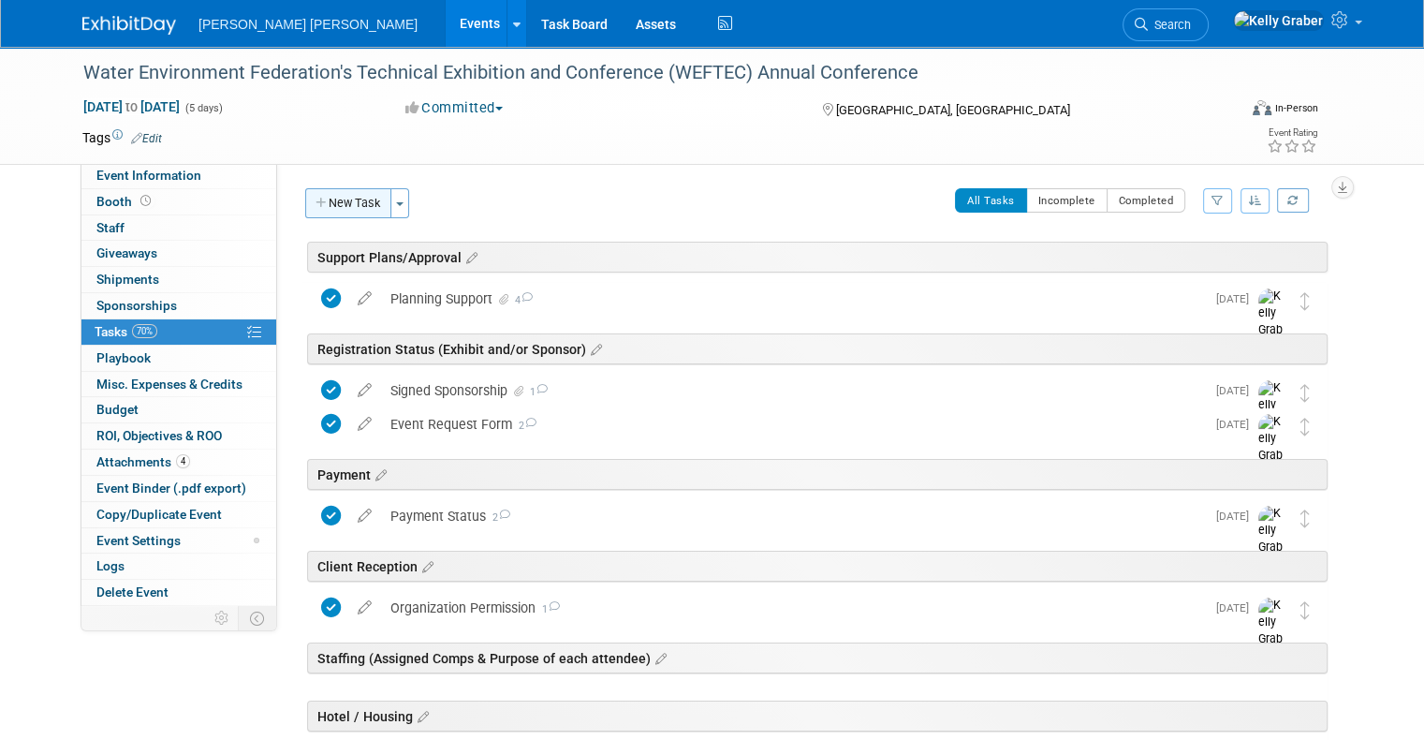
click at [331, 203] on button "New Task" at bounding box center [348, 203] width 86 height 30
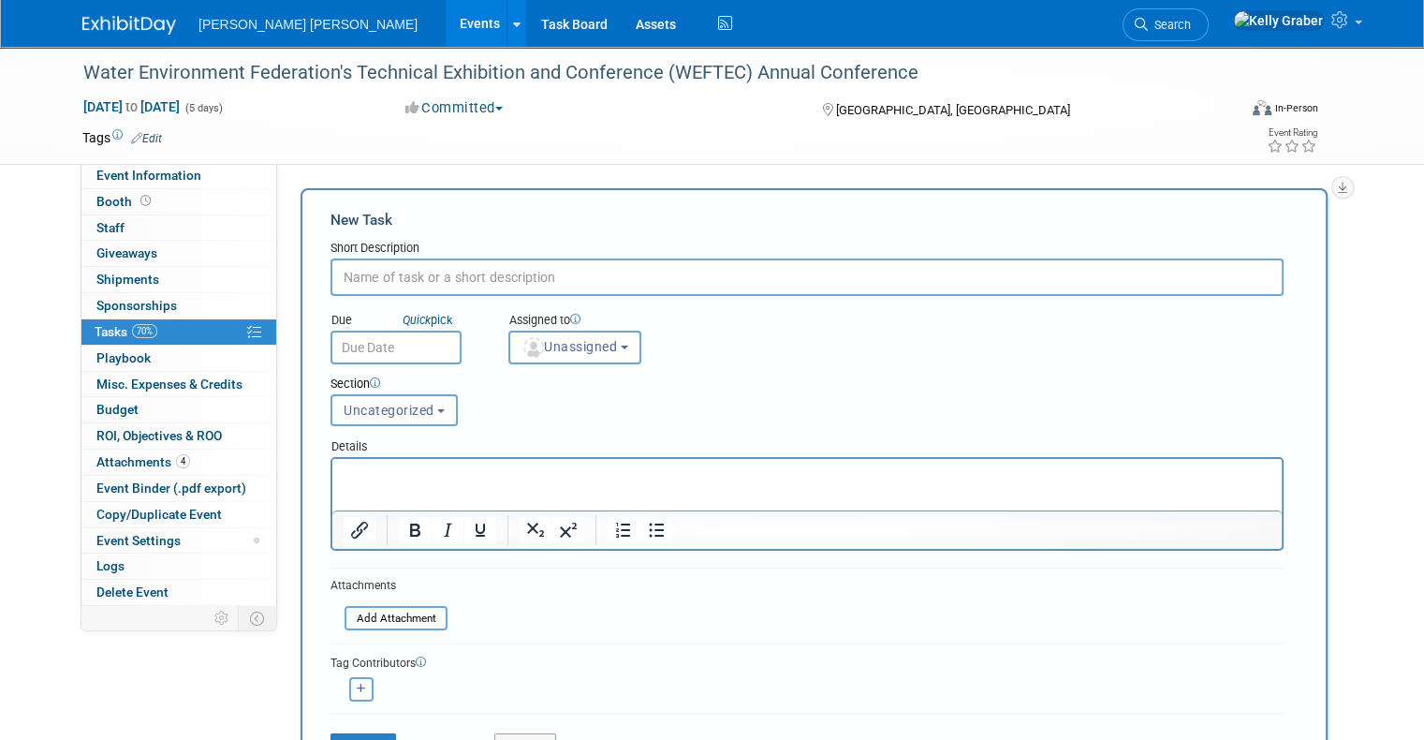
type input "c"
type input "Create Lead Capture Sign"
click at [393, 345] on input "text" at bounding box center [396, 348] width 131 height 34
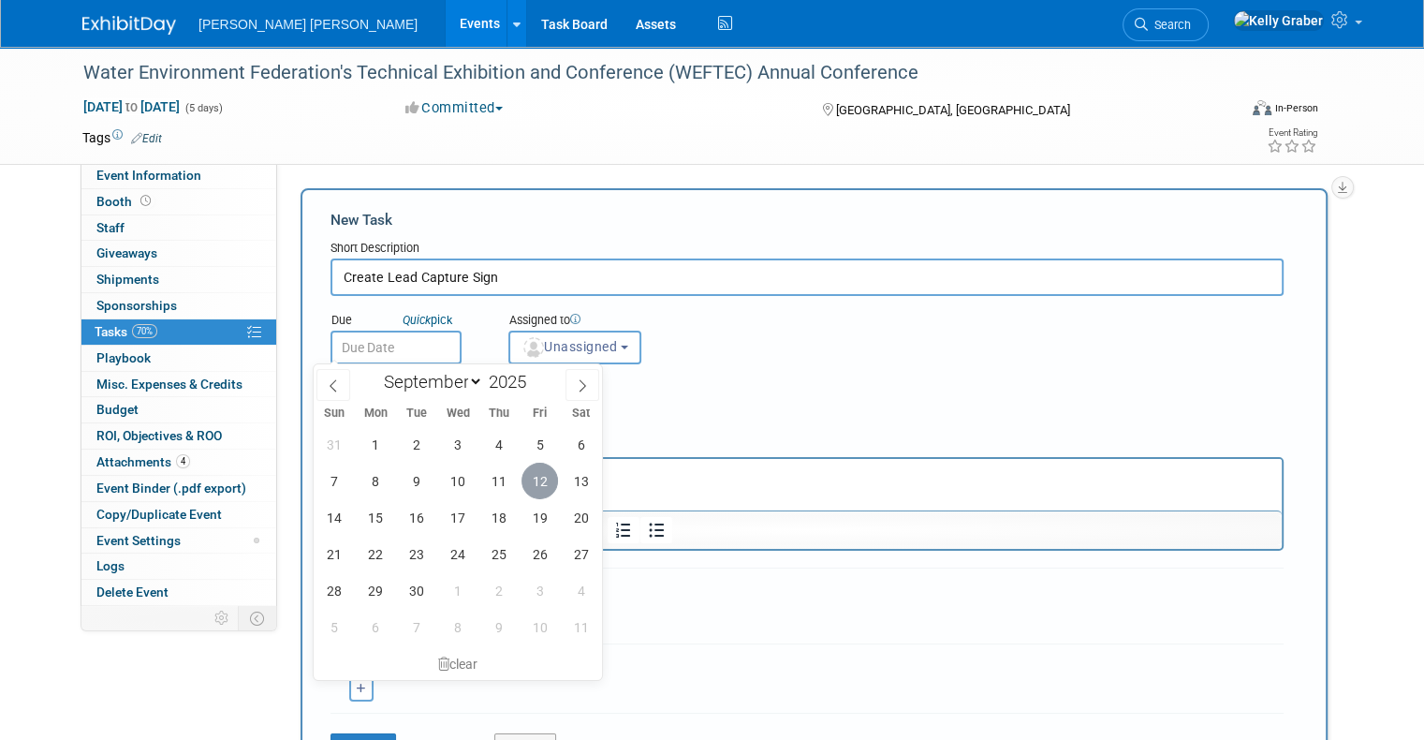
drag, startPoint x: 532, startPoint y: 481, endPoint x: 220, endPoint y: 7, distance: 567.9
click at [532, 481] on span "12" at bounding box center [540, 481] width 37 height 37
type input "[DATE]"
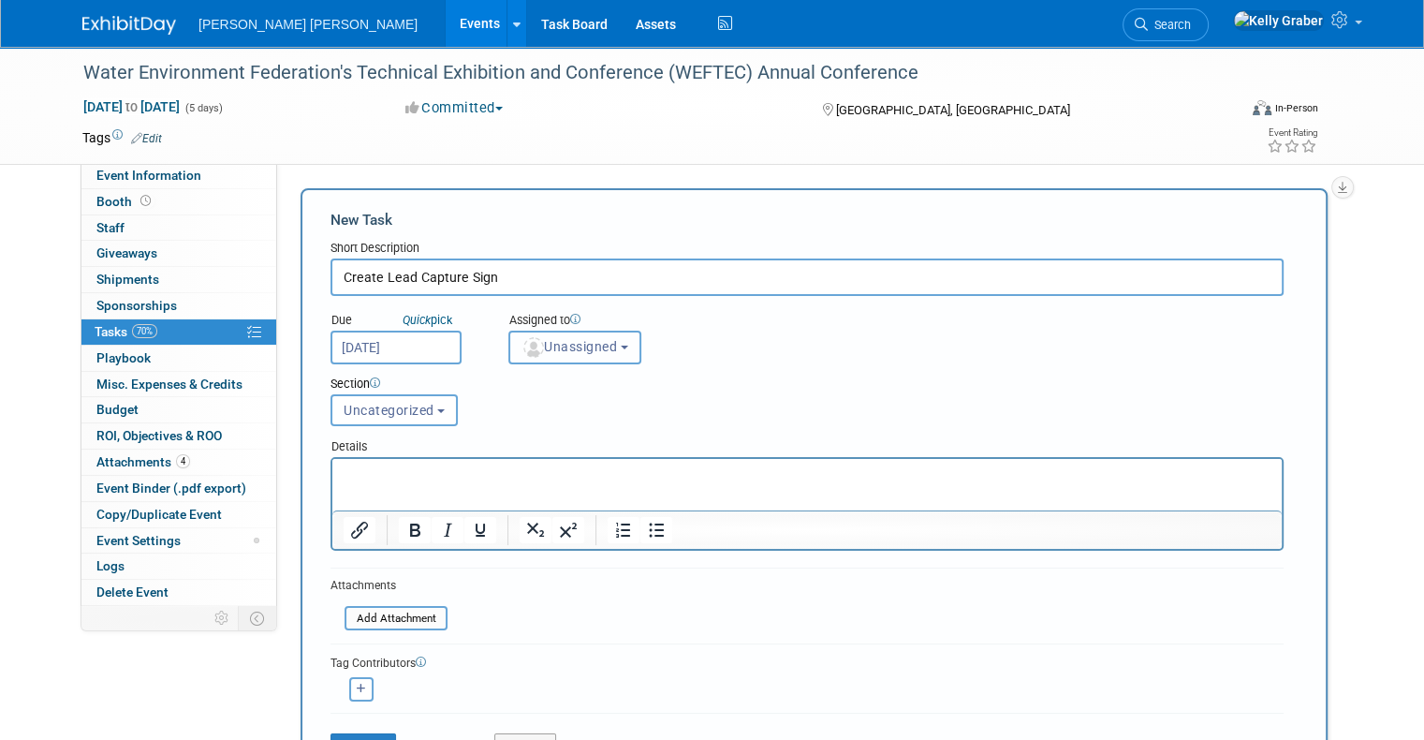
click at [532, 346] on span "Unassigned" at bounding box center [570, 346] width 96 height 15
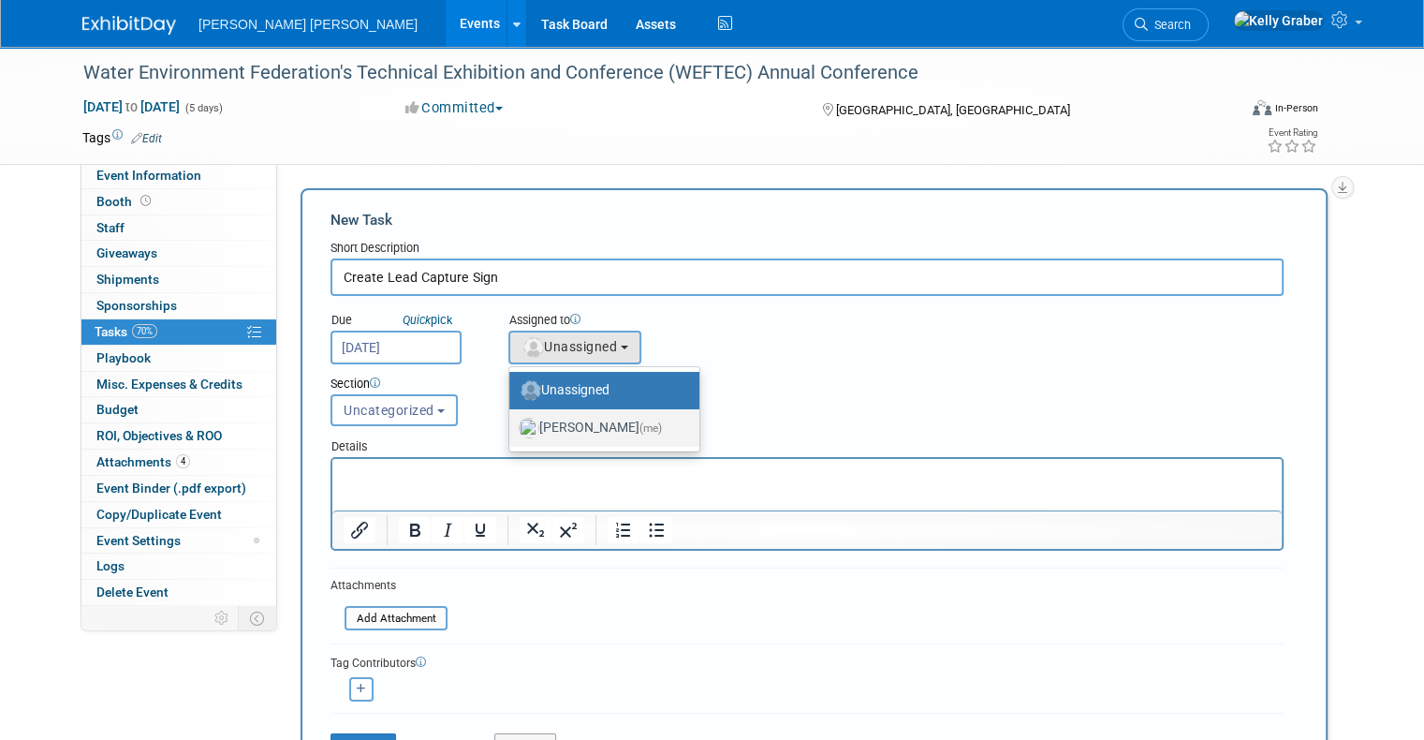
click at [539, 424] on label "[PERSON_NAME] (me)" at bounding box center [600, 428] width 162 height 30
click at [512, 424] on input "[PERSON_NAME] (me)" at bounding box center [506, 425] width 12 height 12
select select "ec37184c-c01f-4f21-939d-fe7fd02e2e7e"
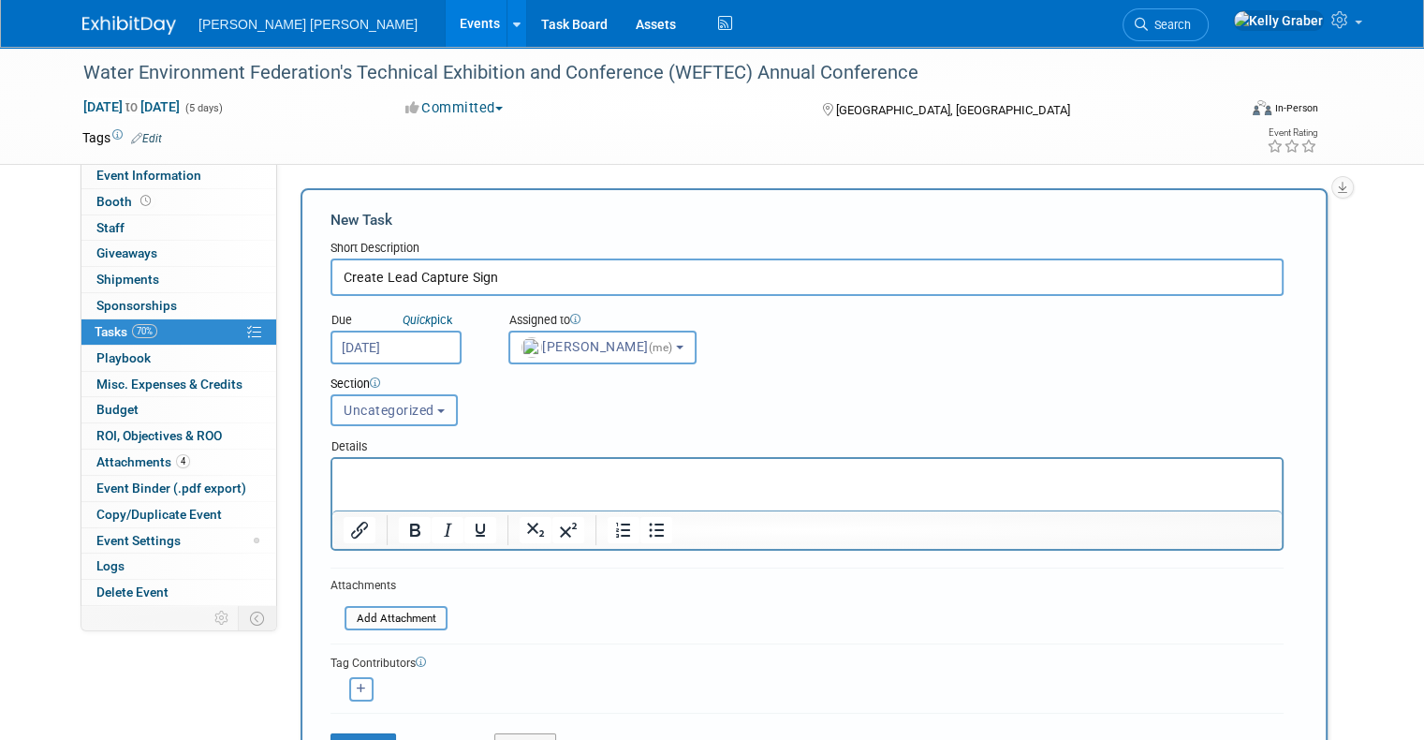
click at [375, 411] on span "Uncategorized" at bounding box center [389, 410] width 91 height 15
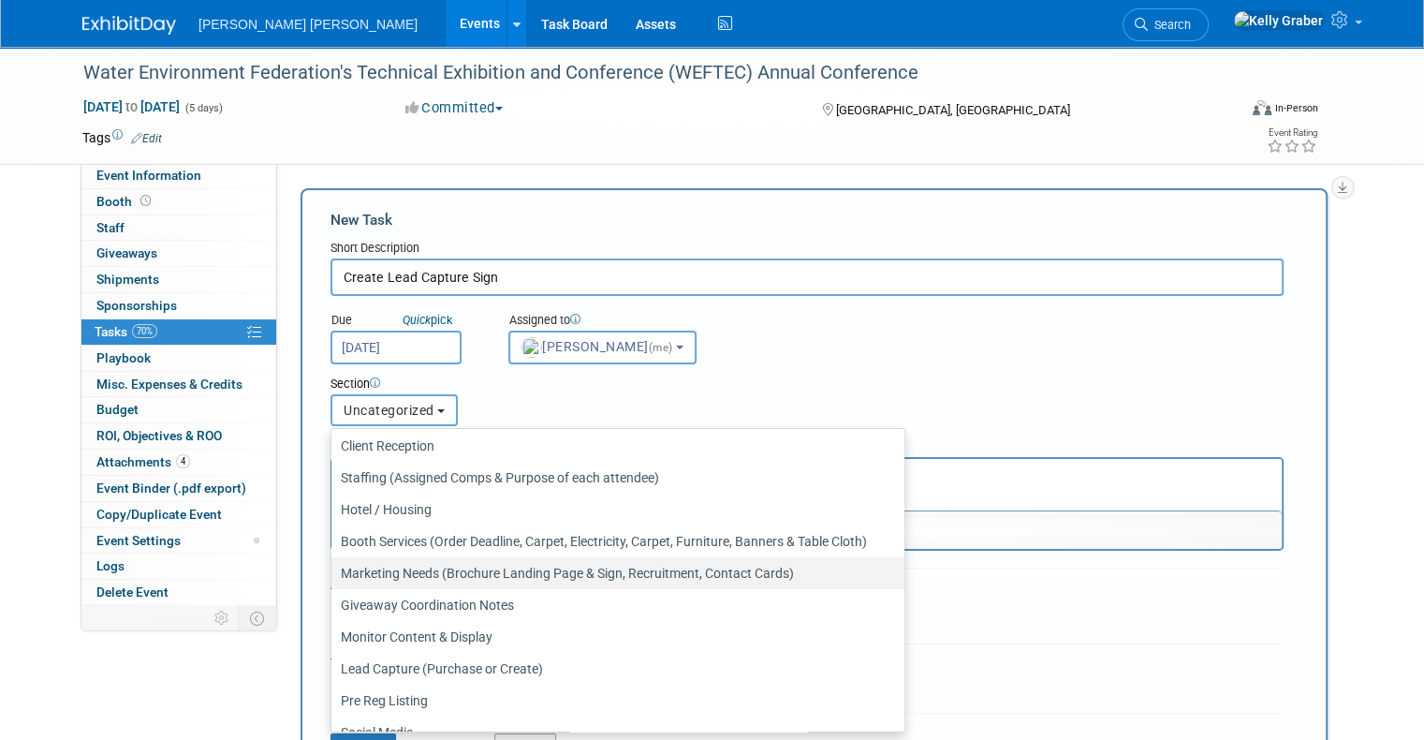
scroll to position [152, 0]
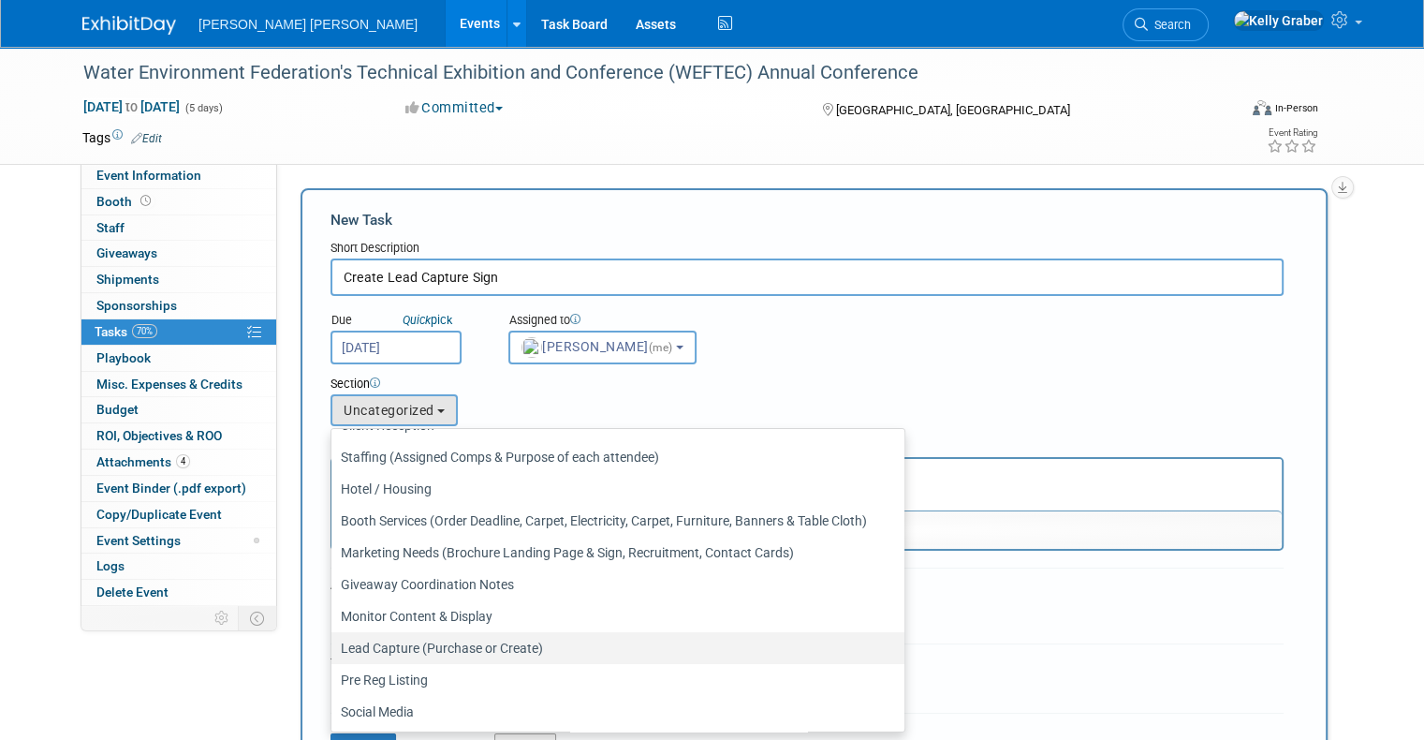
click at [381, 636] on label "Lead Capture (Purchase or Create)" at bounding box center [613, 648] width 545 height 24
click at [334, 642] on input "Lead Capture (Purchase or Create)" at bounding box center [328, 648] width 12 height 12
select select "11256481"
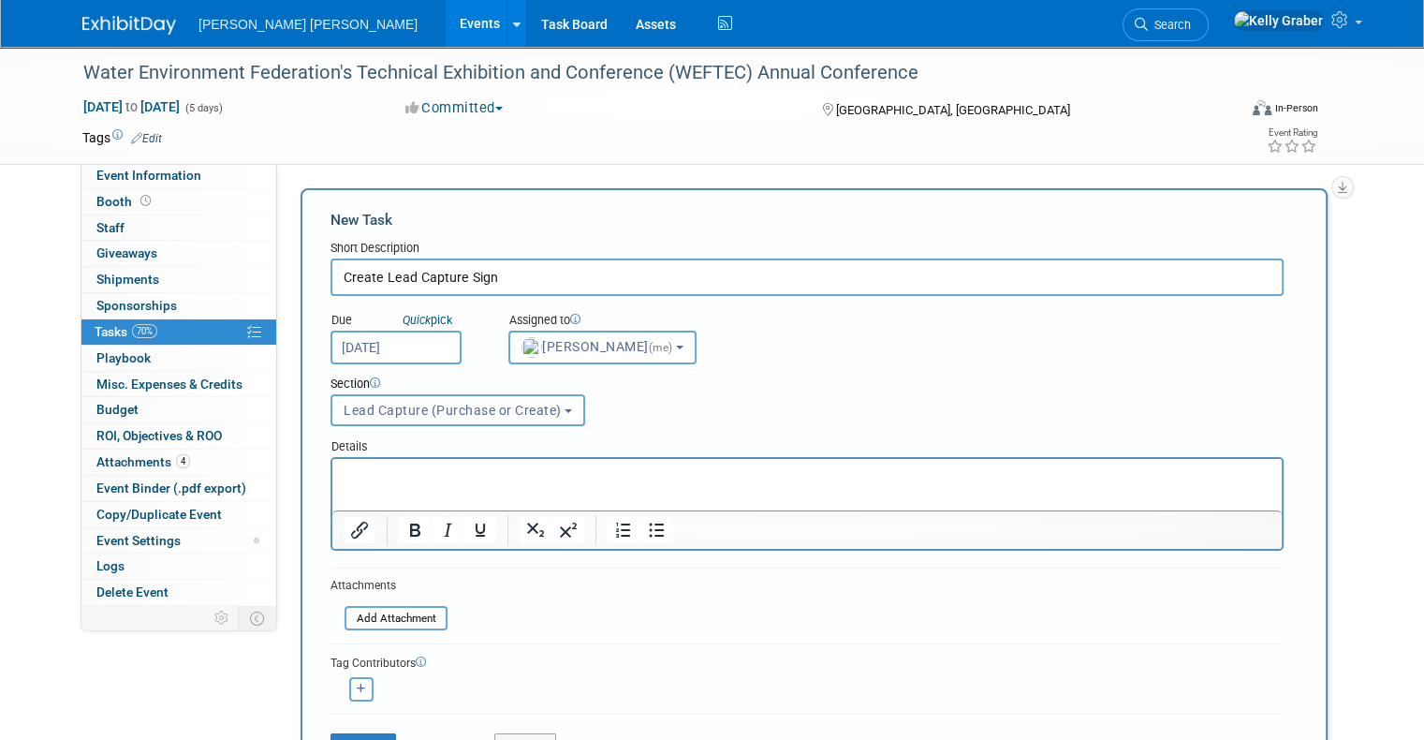
click at [482, 286] on input "Create Lead Capture Sign" at bounding box center [807, 276] width 953 height 37
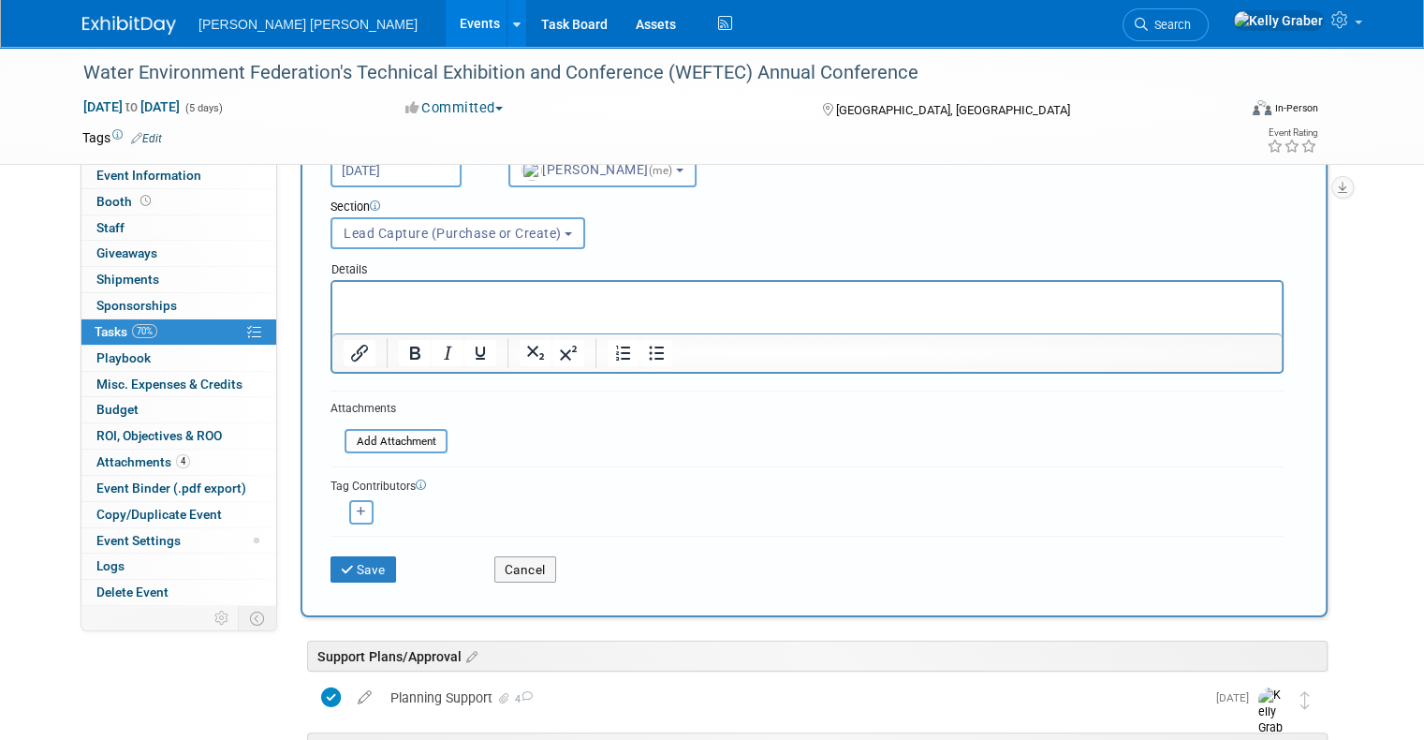
scroll to position [187, 0]
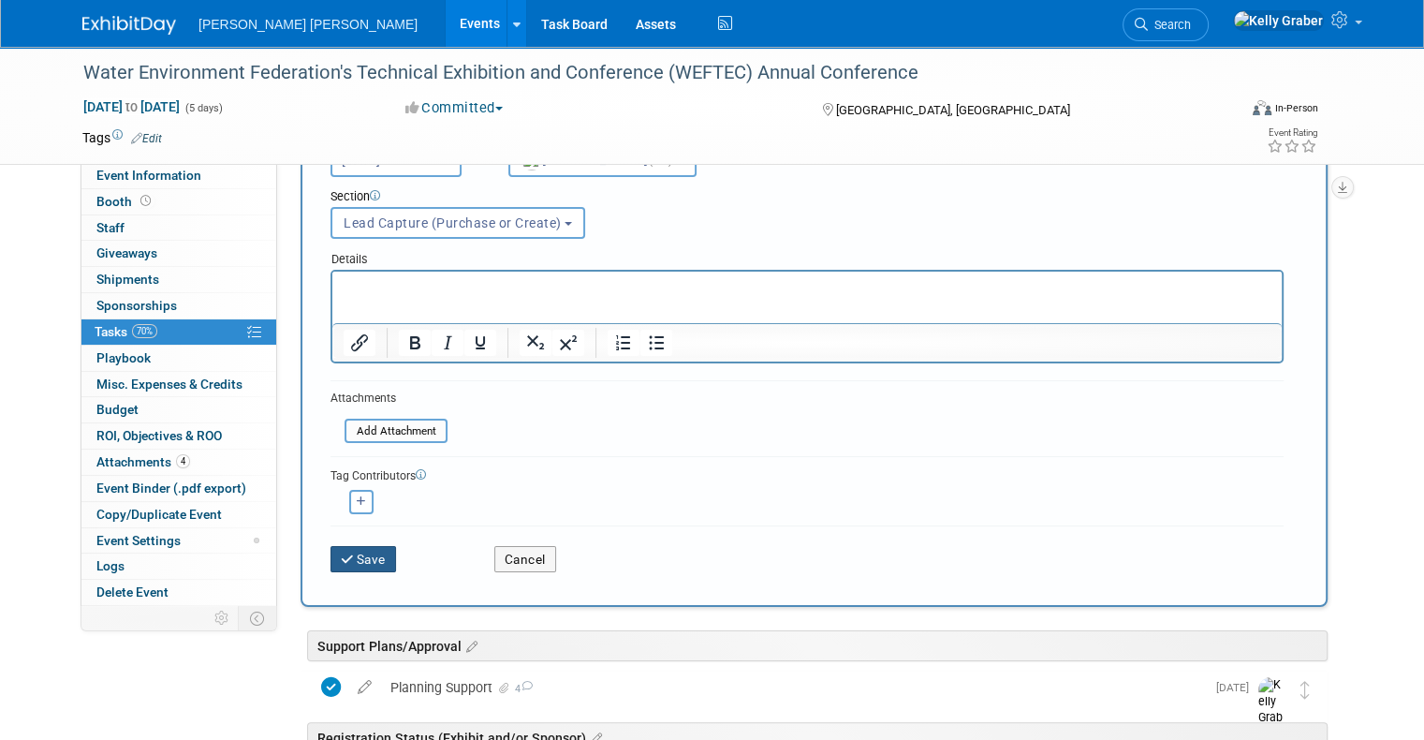
type input "Create Lead Capture Sign for Career Fair"
click at [361, 548] on button "Save" at bounding box center [364, 559] width 66 height 26
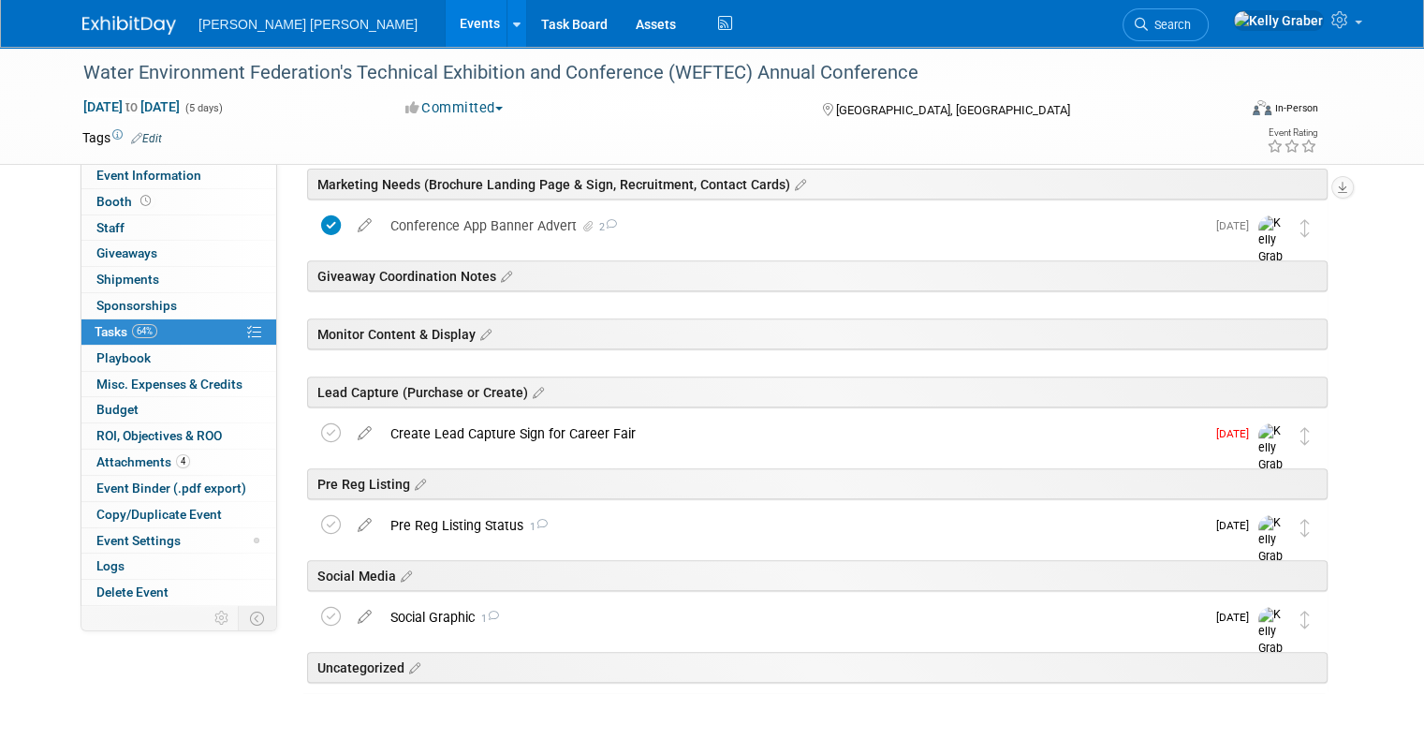
scroll to position [749, 0]
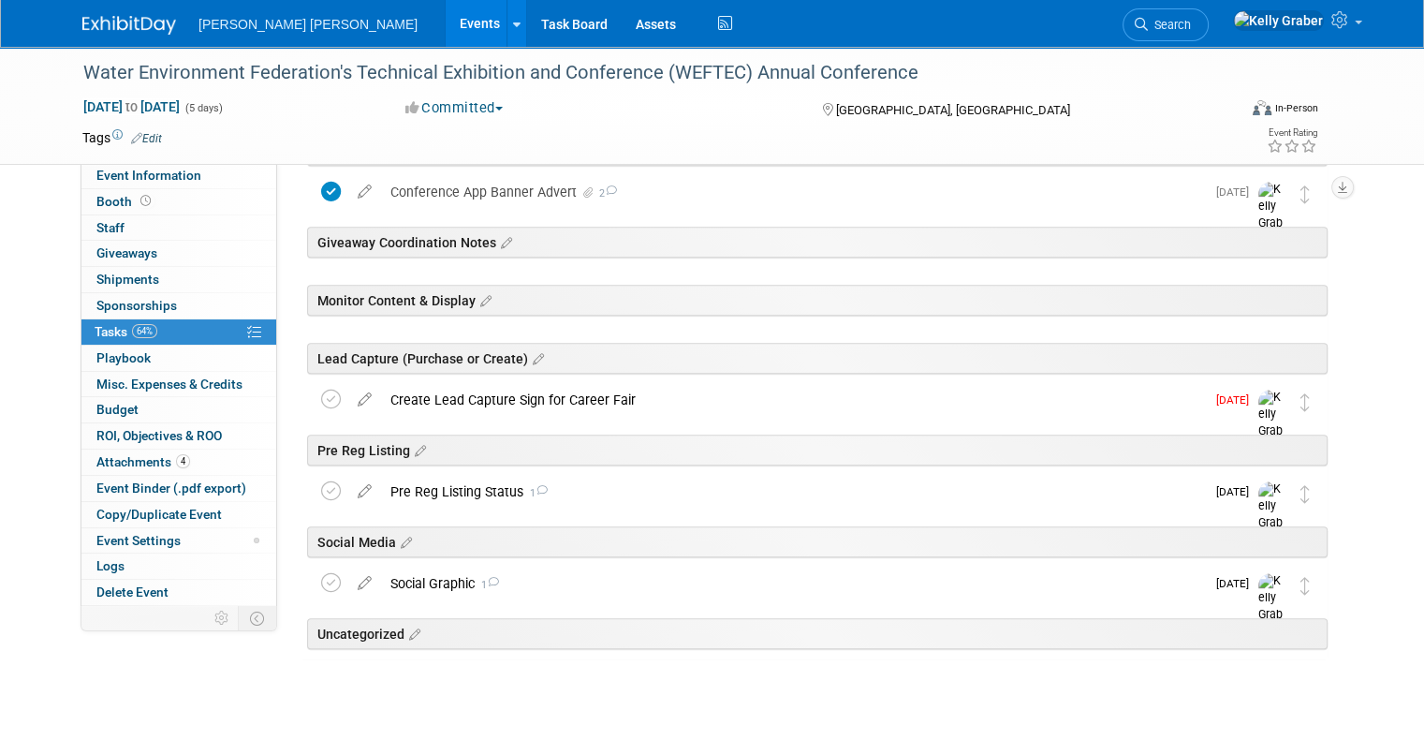
click at [348, 391] on icon at bounding box center [364, 395] width 33 height 23
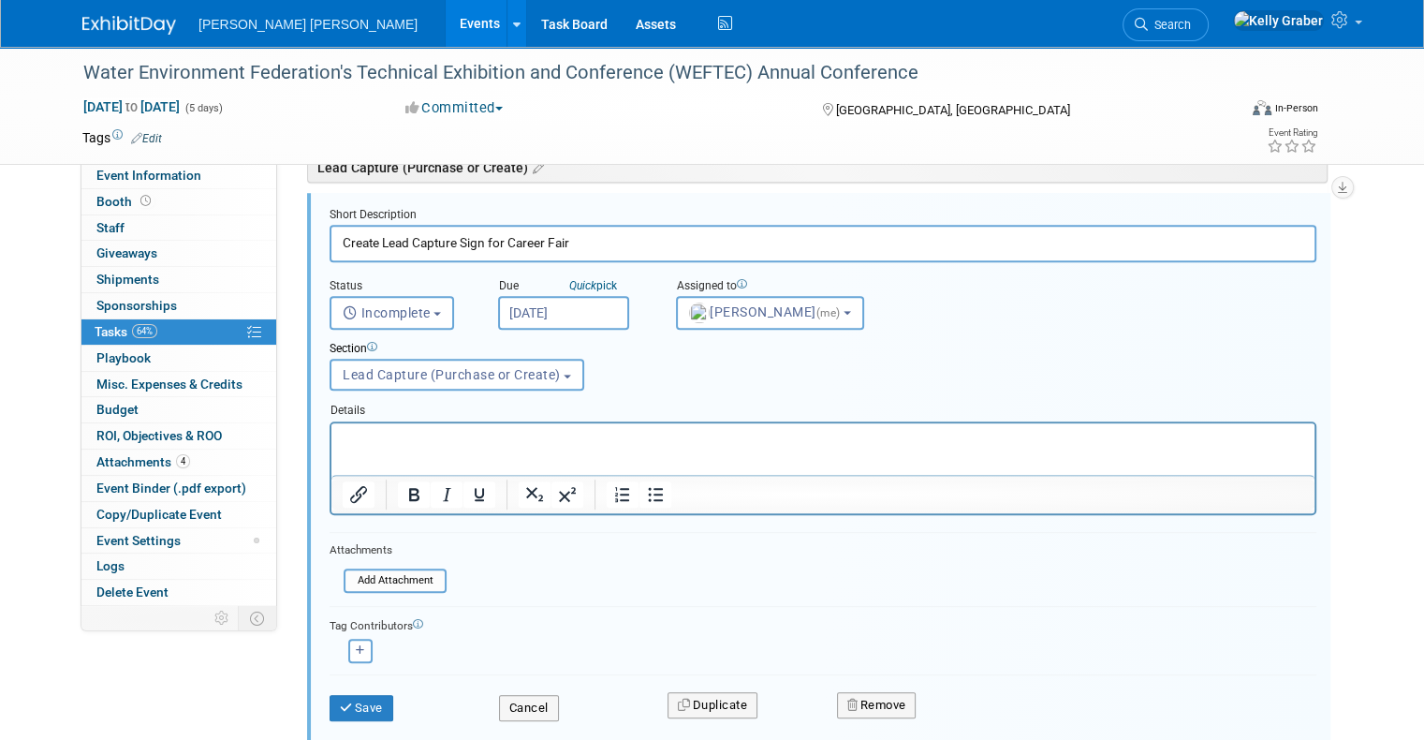
scroll to position [1046, 0]
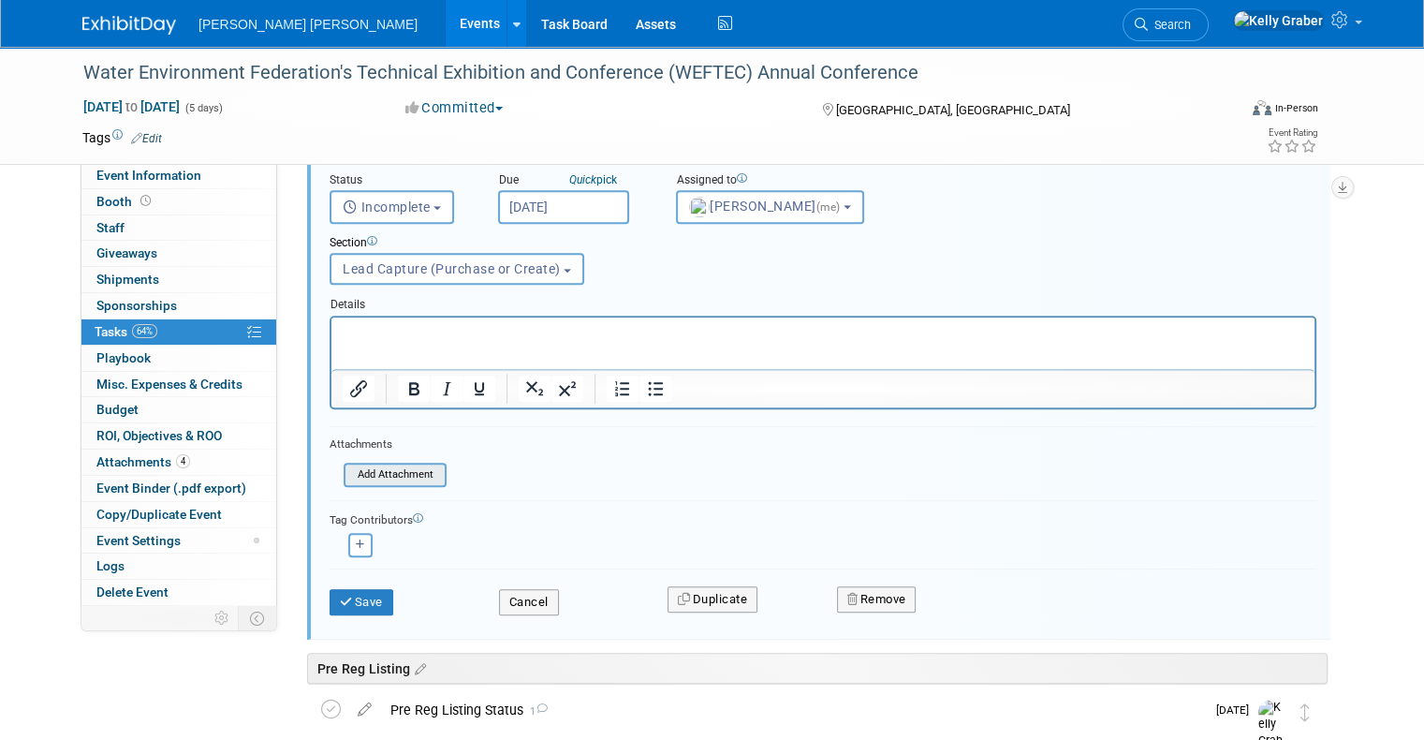
click at [369, 466] on input "file" at bounding box center [349, 474] width 191 height 21
